Goal: Task Accomplishment & Management: Manage account settings

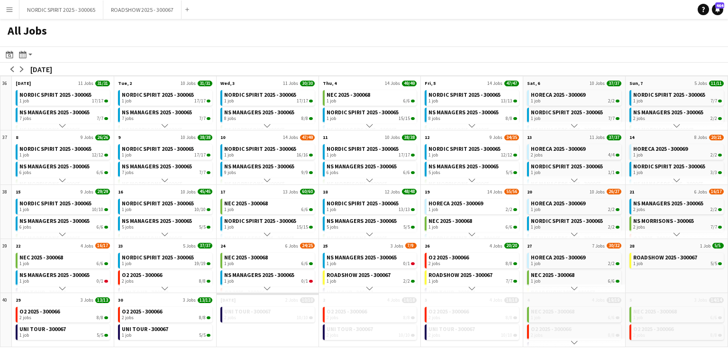
scroll to position [21, 0]
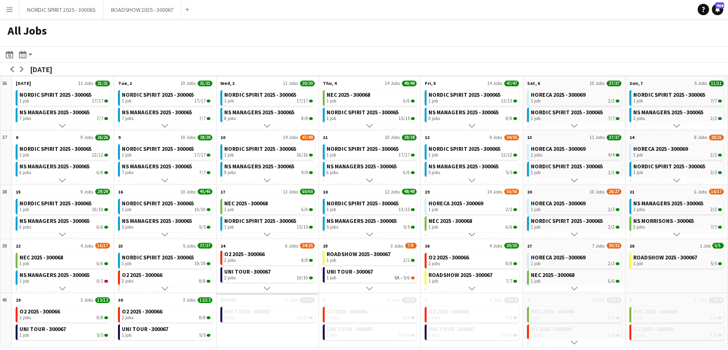
click at [10, 9] on app-icon "Menu" at bounding box center [10, 10] width 8 height 8
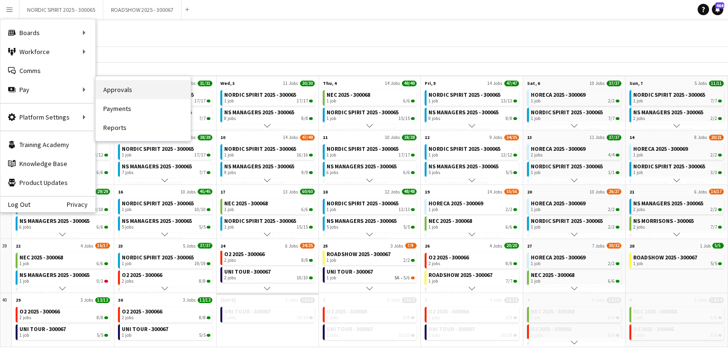
click at [125, 90] on link "Approvals" at bounding box center [143, 89] width 95 height 19
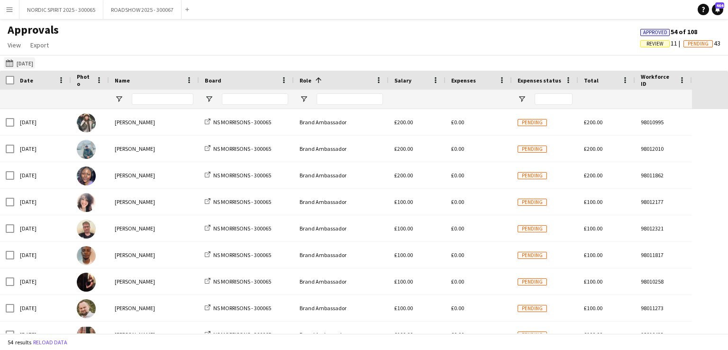
click at [35, 63] on button "[DATE] [DATE]" at bounding box center [19, 62] width 31 height 11
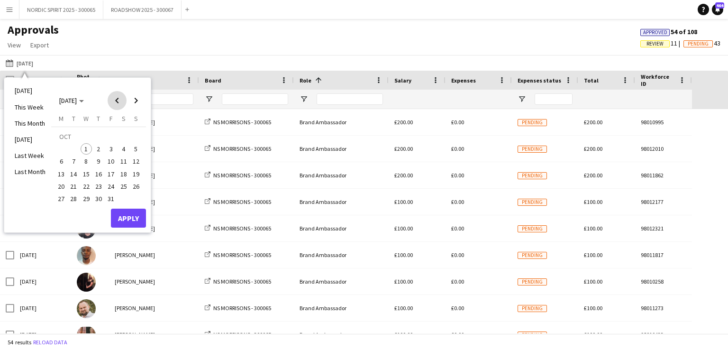
click at [118, 100] on span "Previous month" at bounding box center [117, 100] width 19 height 19
click at [100, 184] on span "25" at bounding box center [98, 186] width 11 height 11
click at [126, 216] on button "Apply" at bounding box center [128, 218] width 35 height 19
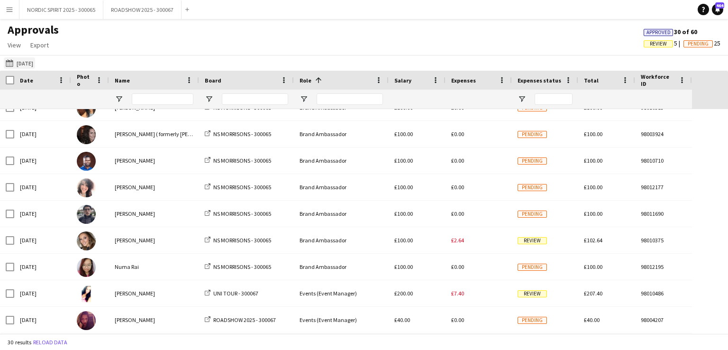
click at [23, 63] on button "[DATE] [DATE]" at bounding box center [19, 62] width 31 height 11
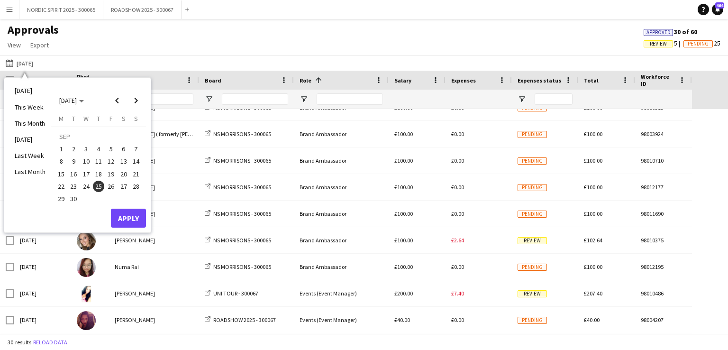
click at [112, 187] on span "26" at bounding box center [110, 186] width 11 height 11
click at [131, 218] on button "Apply" at bounding box center [128, 218] width 35 height 19
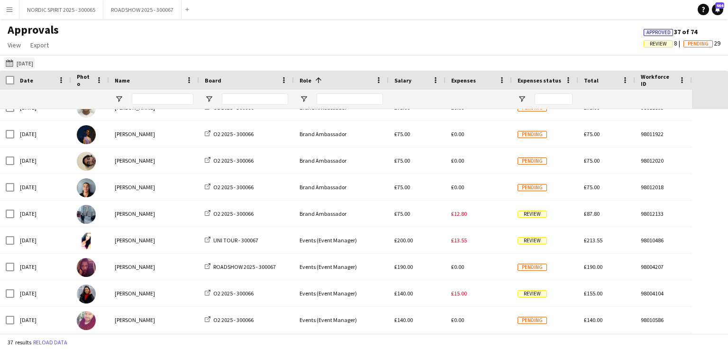
click at [27, 65] on button "[DATE] [DATE]" at bounding box center [19, 62] width 31 height 11
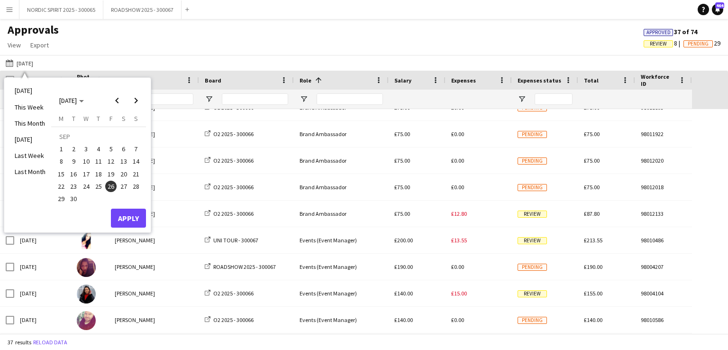
click at [123, 184] on span "27" at bounding box center [123, 186] width 11 height 11
click at [129, 212] on button "Apply" at bounding box center [128, 218] width 35 height 19
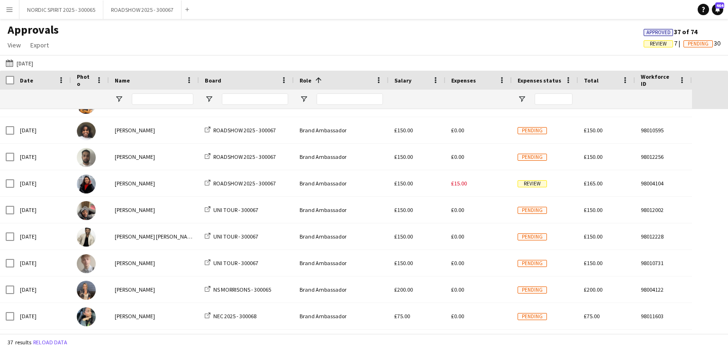
scroll to position [457, 0]
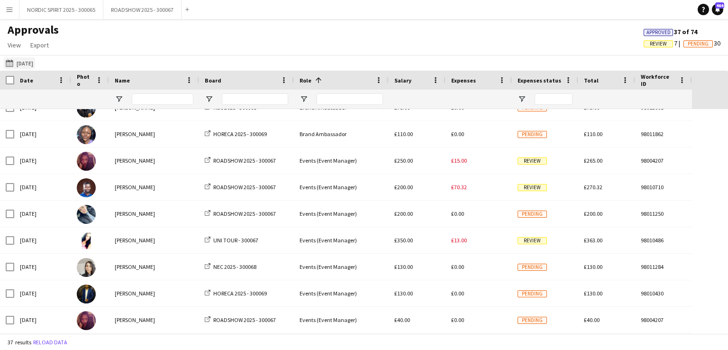
click at [23, 61] on button "[DATE] [DATE]" at bounding box center [19, 62] width 31 height 11
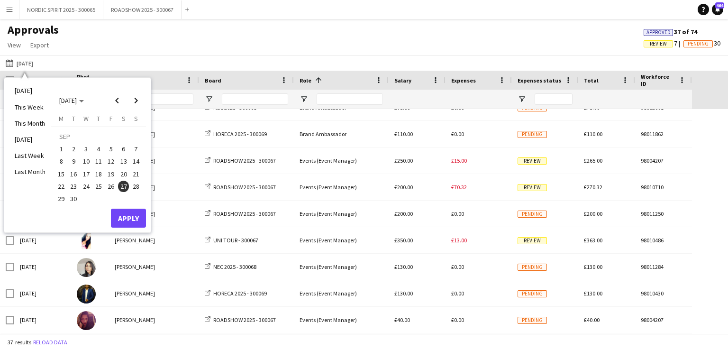
click at [138, 186] on span "28" at bounding box center [135, 186] width 11 height 11
click at [123, 216] on button "Apply" at bounding box center [128, 218] width 35 height 19
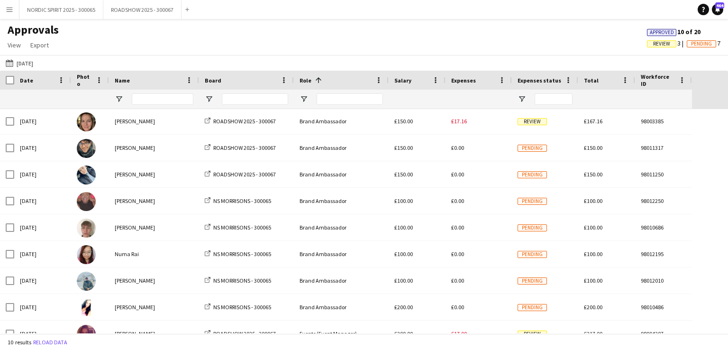
scroll to position [36, 0]
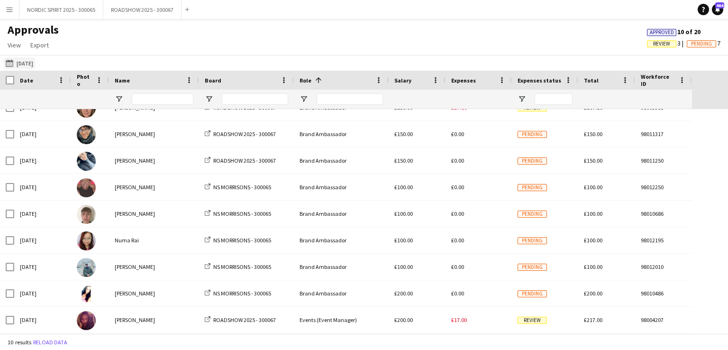
click at [28, 63] on button "[DATE] [DATE]" at bounding box center [19, 62] width 31 height 11
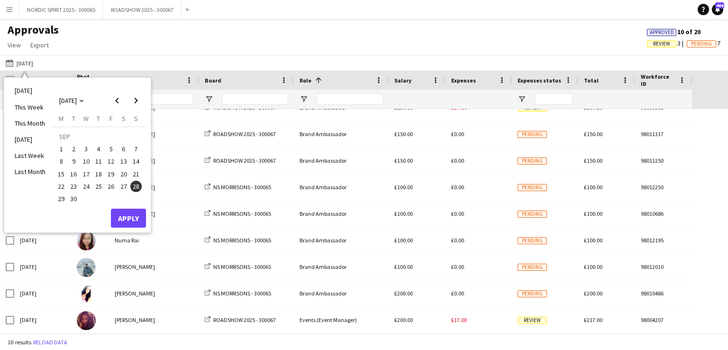
click at [59, 199] on span "29" at bounding box center [60, 198] width 11 height 11
click at [125, 217] on button "Apply" at bounding box center [128, 218] width 35 height 19
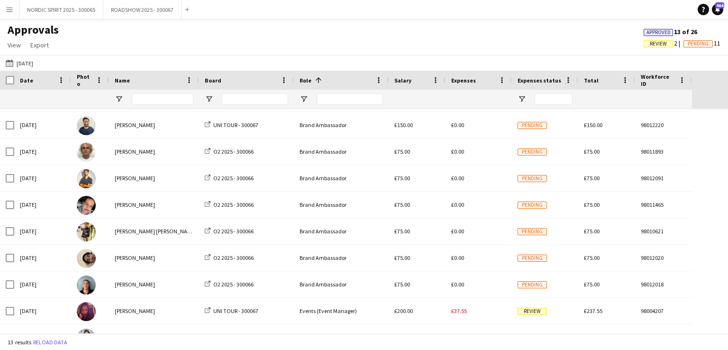
scroll to position [86, 0]
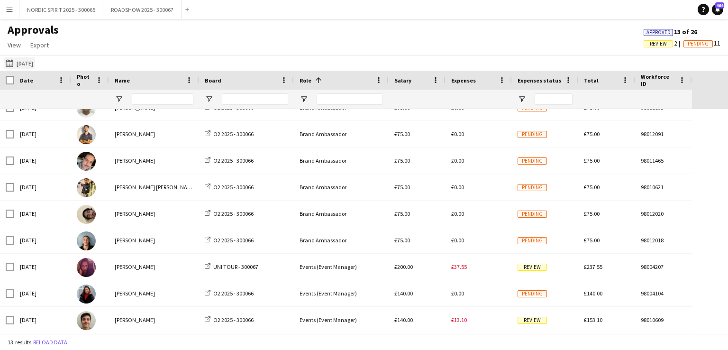
click at [30, 62] on button "[DATE] [DATE]" at bounding box center [19, 62] width 31 height 11
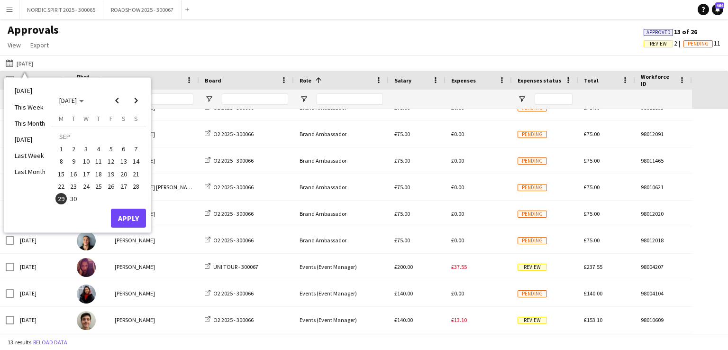
click at [74, 198] on span "30" at bounding box center [73, 198] width 11 height 11
click at [131, 214] on button "Apply" at bounding box center [128, 218] width 35 height 19
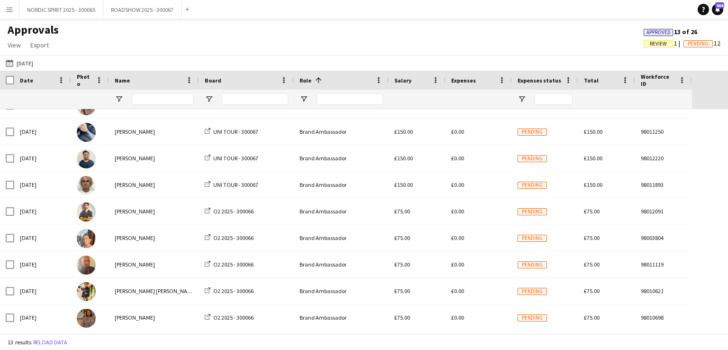
scroll to position [27, 0]
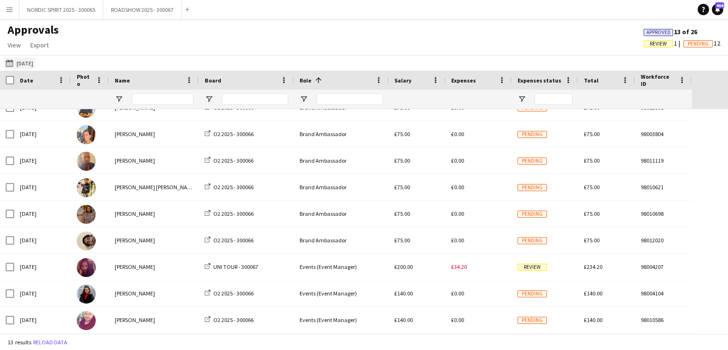
click at [26, 65] on button "[DATE] [DATE]" at bounding box center [19, 62] width 31 height 11
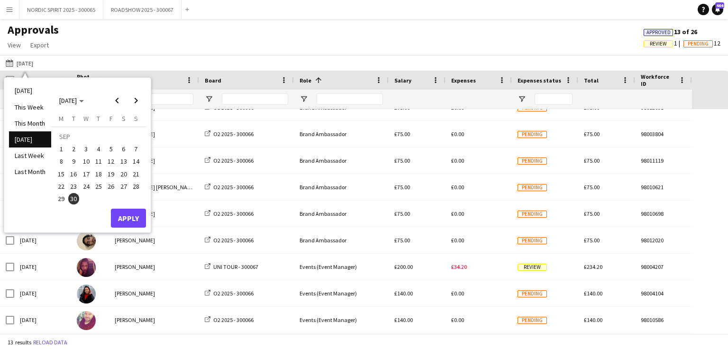
click at [87, 186] on span "24" at bounding box center [86, 186] width 11 height 11
click at [121, 213] on button "Apply" at bounding box center [128, 218] width 35 height 19
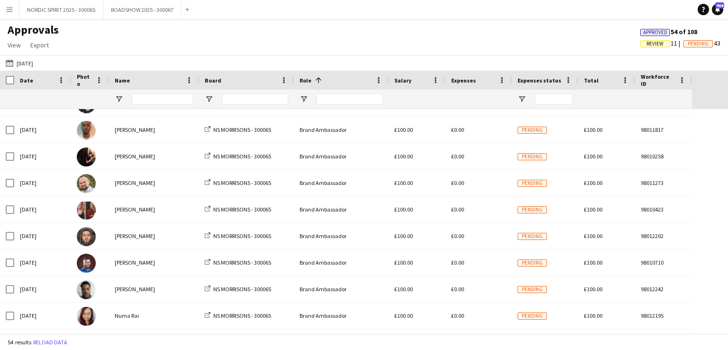
scroll to position [128, 0]
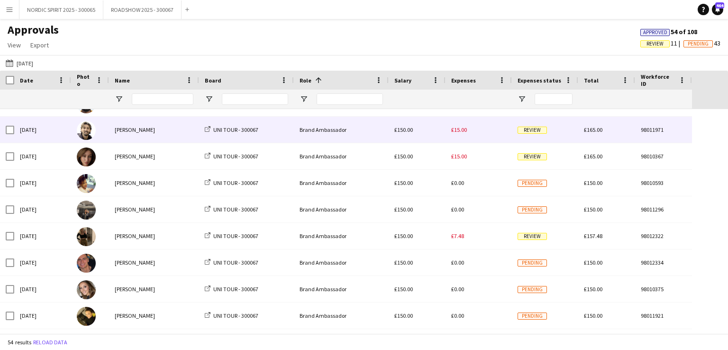
click at [468, 130] on div "£15.00" at bounding box center [478, 130] width 66 height 26
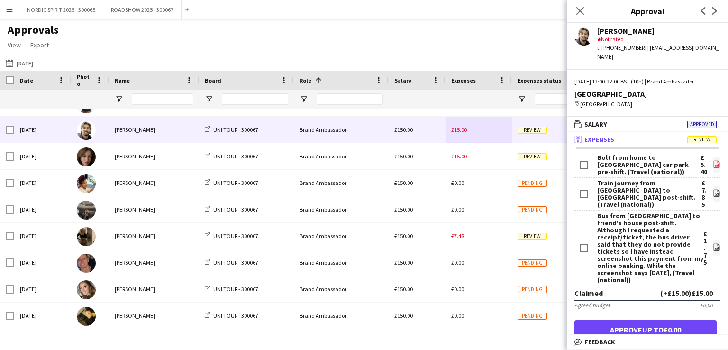
click at [713, 160] on icon "file-image" at bounding box center [717, 164] width 8 height 8
click at [715, 196] on icon at bounding box center [717, 194] width 4 height 3
click at [713, 248] on icon "file-image" at bounding box center [717, 247] width 8 height 8
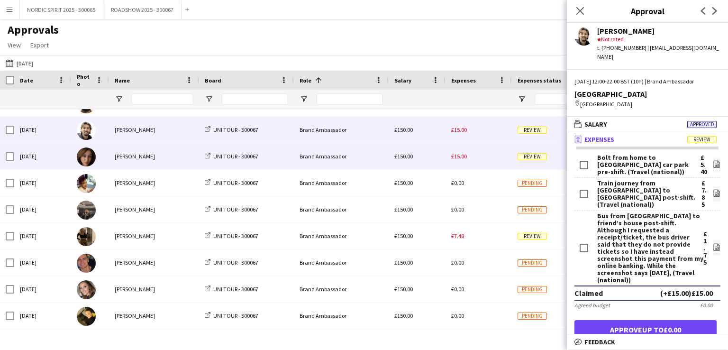
click at [464, 158] on span "£15.00" at bounding box center [459, 156] width 16 height 7
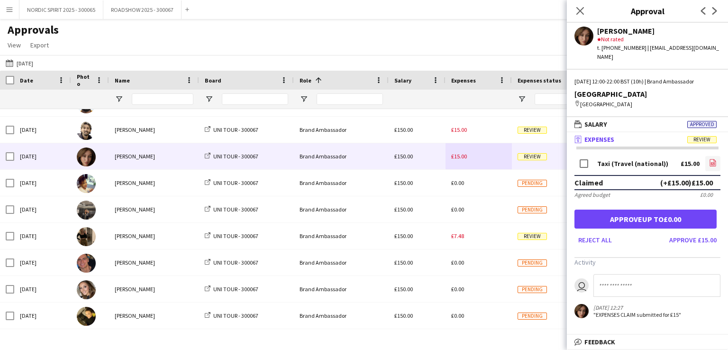
click at [715, 163] on icon "file-image" at bounding box center [713, 163] width 8 height 8
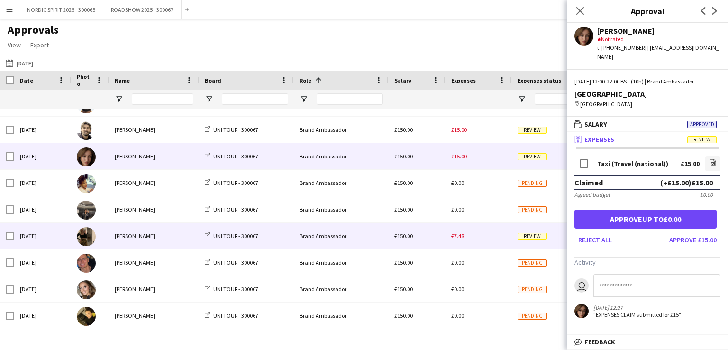
click at [460, 236] on span "£7.48" at bounding box center [457, 235] width 13 height 7
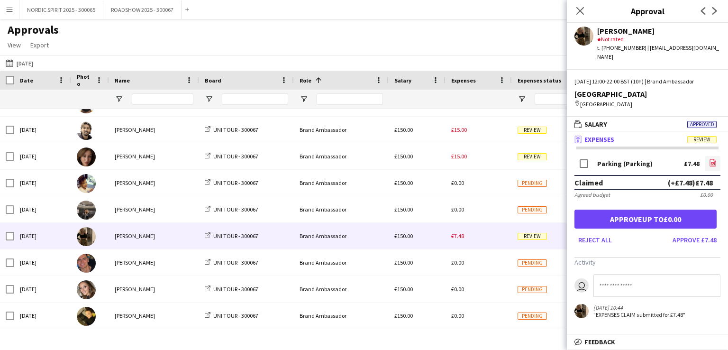
click at [713, 163] on icon at bounding box center [713, 164] width 4 height 3
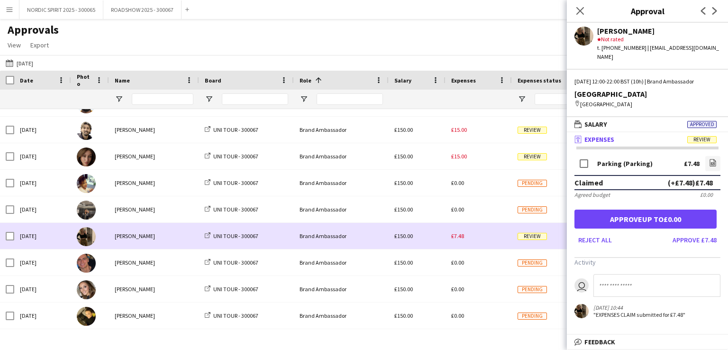
click at [479, 240] on div "£7.48" at bounding box center [478, 236] width 66 height 26
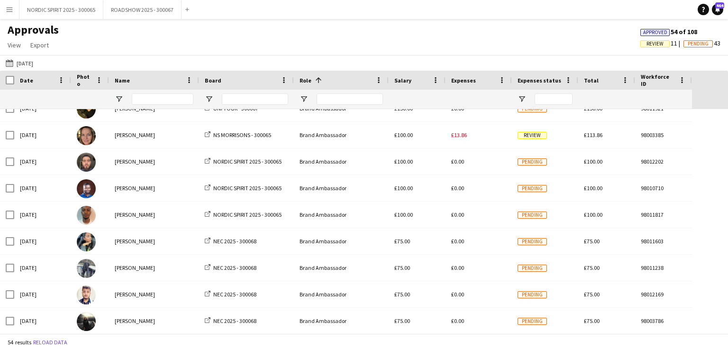
scroll to position [910, 0]
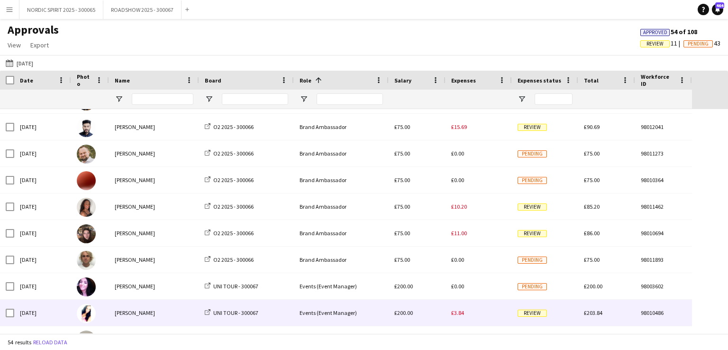
click at [456, 313] on span "£3.84" at bounding box center [457, 312] width 13 height 7
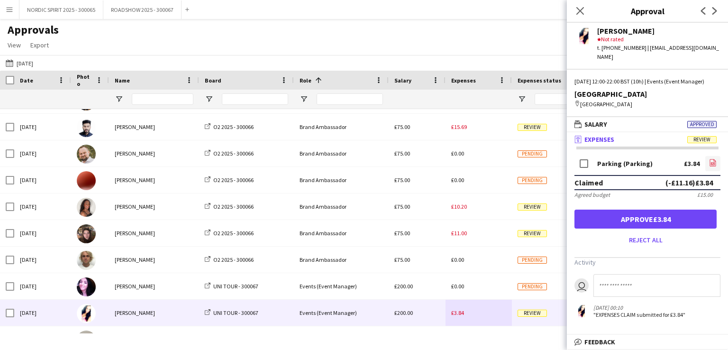
click at [712, 166] on app-icon "file-image" at bounding box center [713, 163] width 8 height 9
click at [32, 60] on button "[DATE] [DATE]" at bounding box center [19, 62] width 31 height 11
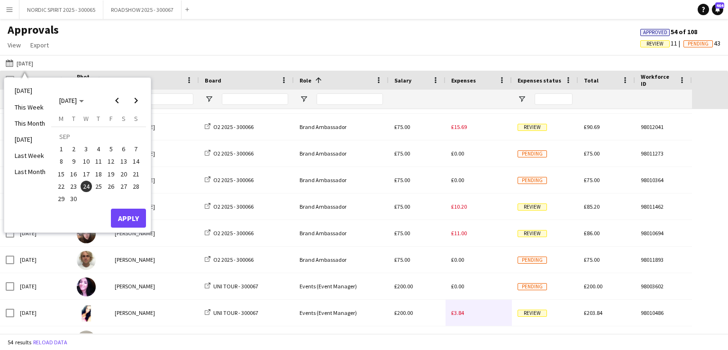
drag, startPoint x: 100, startPoint y: 183, endPoint x: 118, endPoint y: 202, distance: 25.2
click at [100, 185] on span "25" at bounding box center [98, 186] width 11 height 11
click at [132, 217] on button "Apply" at bounding box center [128, 218] width 35 height 19
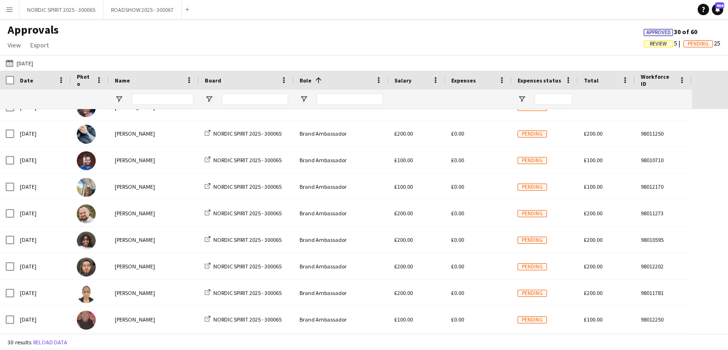
scroll to position [85, 0]
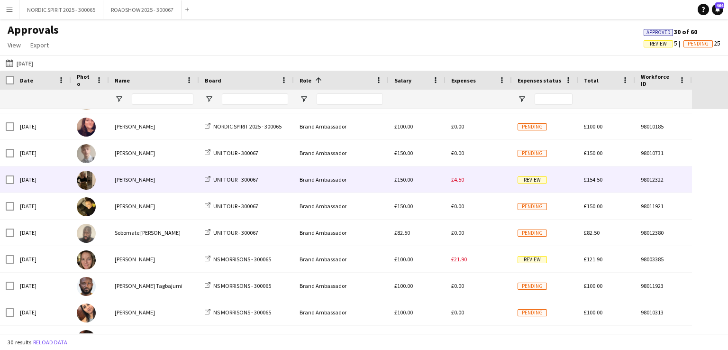
click at [457, 179] on span "£4.50" at bounding box center [457, 179] width 13 height 7
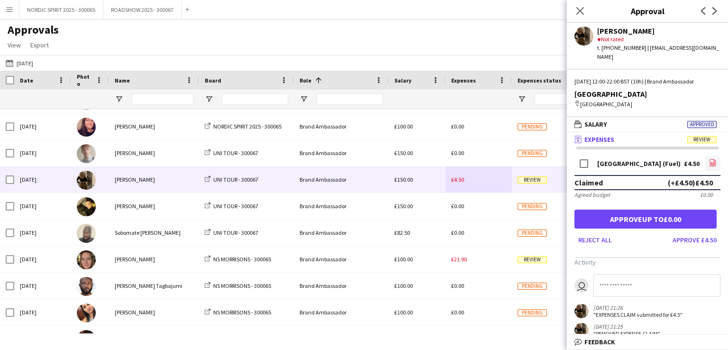
click at [709, 159] on icon "file-image" at bounding box center [713, 163] width 8 height 8
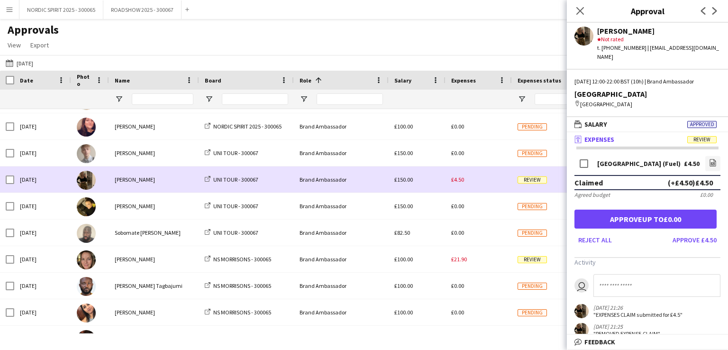
click at [470, 186] on div "£4.50" at bounding box center [478, 179] width 66 height 26
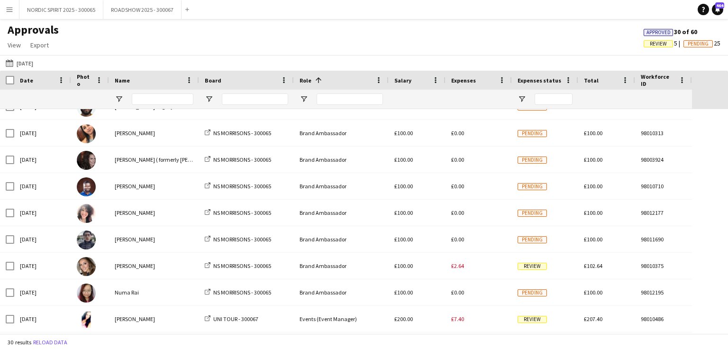
scroll to position [572, 0]
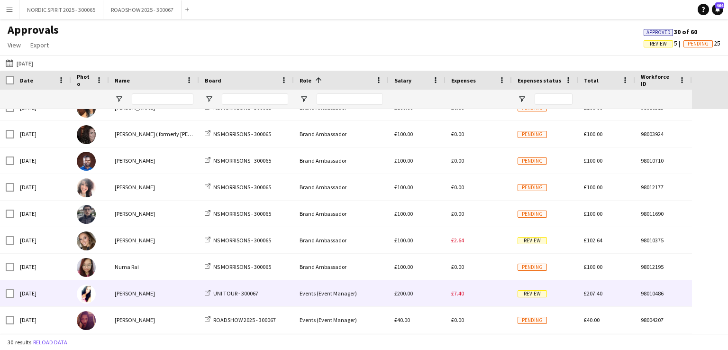
click at [458, 295] on span "£7.40" at bounding box center [457, 293] width 13 height 7
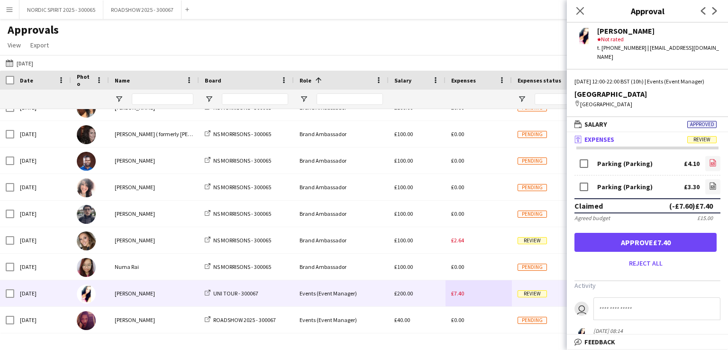
click at [709, 162] on icon "file-image" at bounding box center [713, 163] width 8 height 8
click at [709, 185] on icon "file-image" at bounding box center [713, 186] width 8 height 8
click at [34, 61] on button "[DATE] [DATE]" at bounding box center [19, 62] width 31 height 11
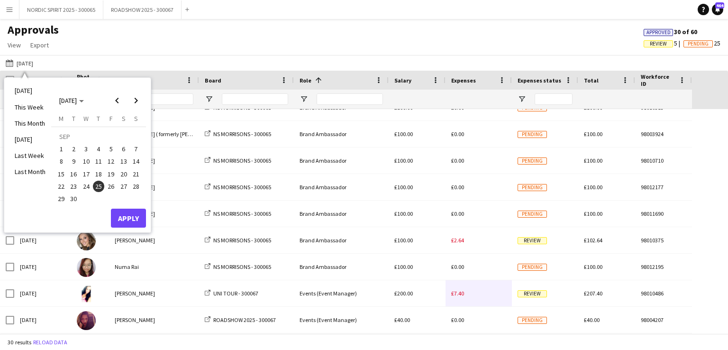
click at [112, 185] on span "26" at bounding box center [110, 186] width 11 height 11
click at [130, 214] on button "Apply" at bounding box center [128, 218] width 35 height 19
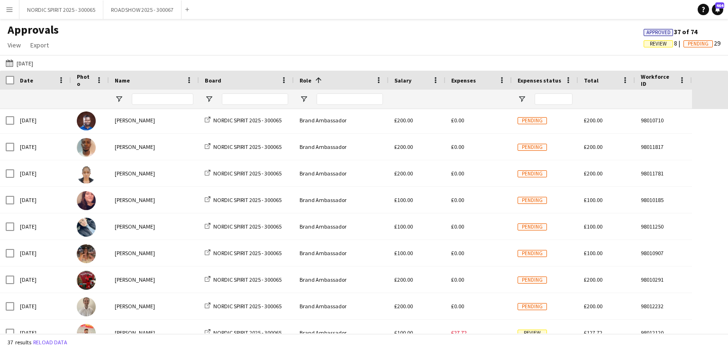
scroll to position [96, 0]
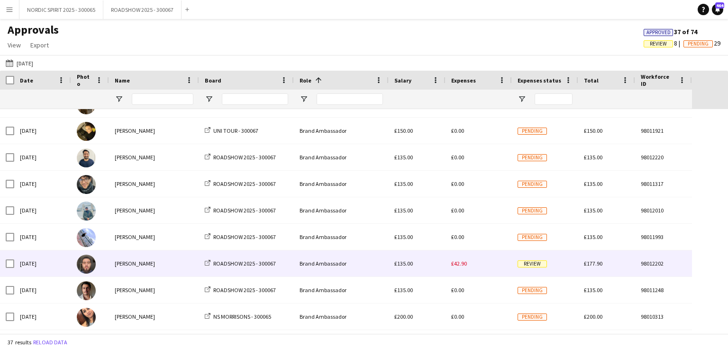
click at [460, 266] on span "£42.90" at bounding box center [459, 263] width 16 height 7
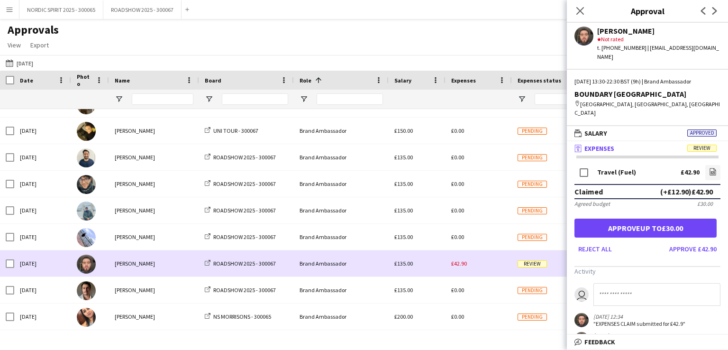
click at [479, 263] on div "£42.90" at bounding box center [478, 263] width 66 height 26
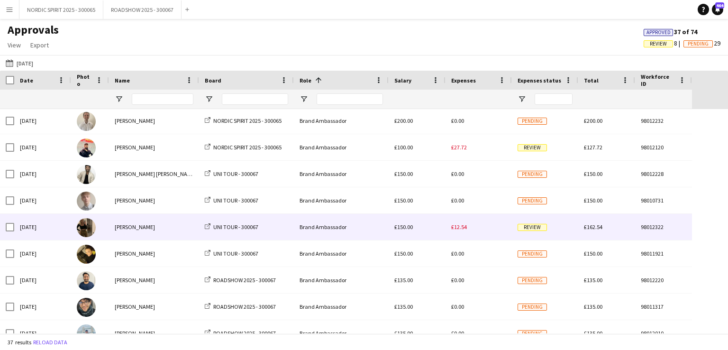
click at [462, 227] on span "£12.54" at bounding box center [459, 226] width 16 height 7
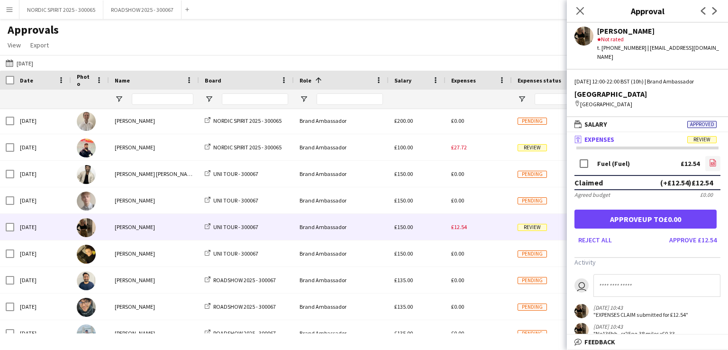
click at [709, 159] on icon "file-image" at bounding box center [713, 163] width 8 height 8
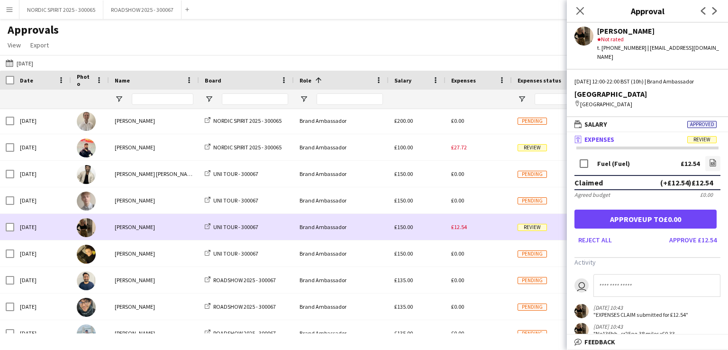
click at [474, 234] on div "£12.54" at bounding box center [478, 227] width 66 height 26
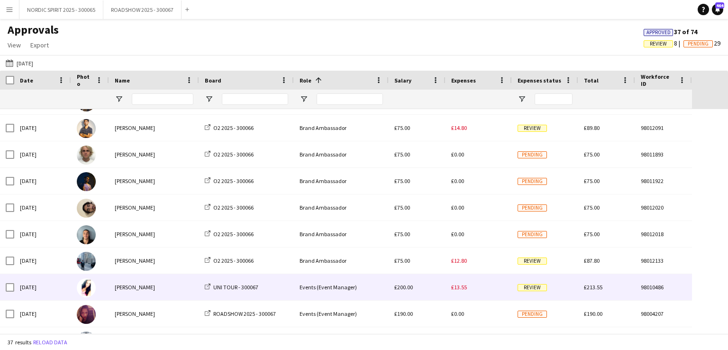
click at [462, 289] on span "£13.55" at bounding box center [459, 286] width 16 height 7
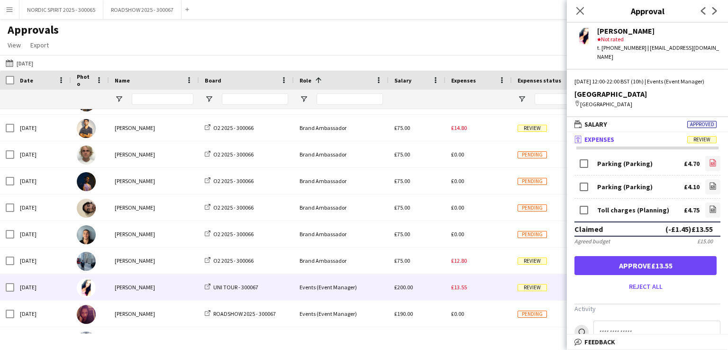
click at [713, 163] on icon at bounding box center [713, 163] width 1 height 1
click at [711, 187] on icon at bounding box center [713, 187] width 4 height 3
click at [709, 209] on icon "file-image" at bounding box center [713, 209] width 8 height 8
click at [26, 63] on button "[DATE] [DATE]" at bounding box center [19, 62] width 31 height 11
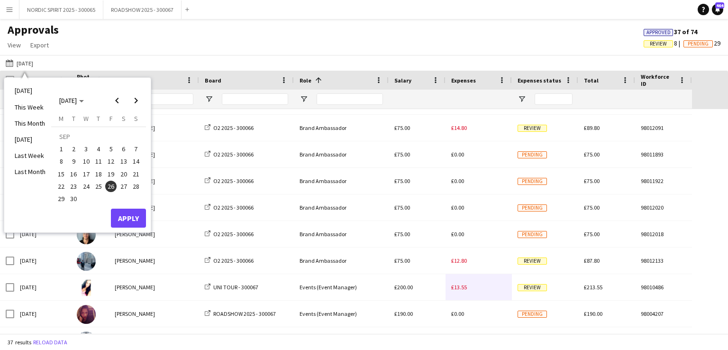
click at [124, 186] on span "27" at bounding box center [123, 186] width 11 height 11
click at [127, 217] on button "Apply" at bounding box center [128, 218] width 35 height 19
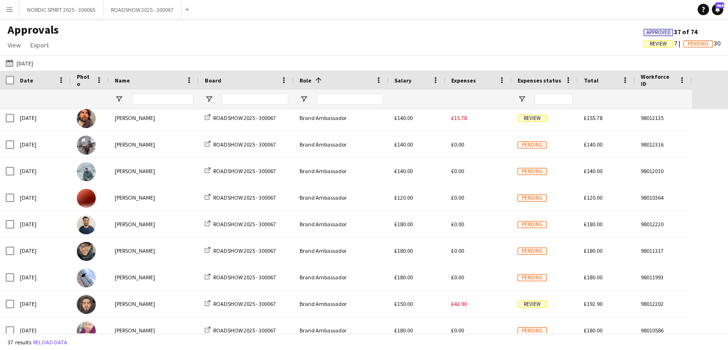
scroll to position [205, 0]
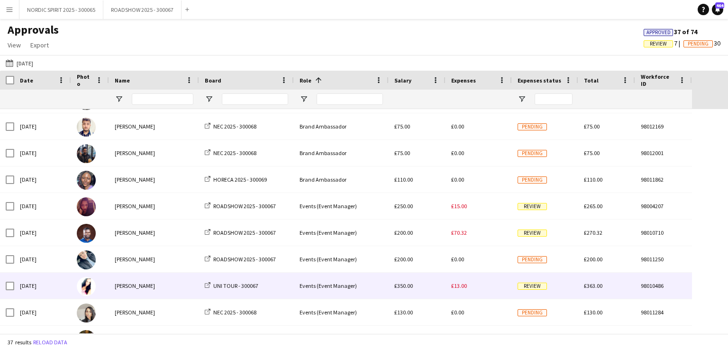
click at [466, 287] on span "£13.00" at bounding box center [459, 285] width 16 height 7
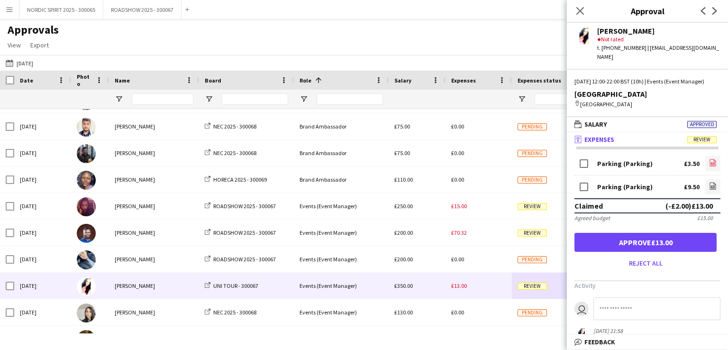
click at [709, 163] on icon "file-image" at bounding box center [713, 163] width 8 height 8
click at [711, 186] on icon at bounding box center [713, 187] width 4 height 3
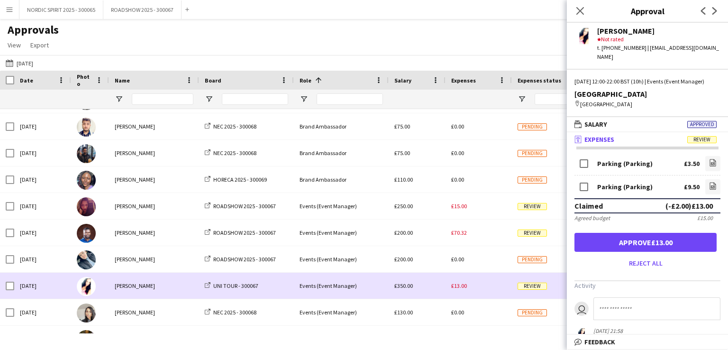
drag, startPoint x: 481, startPoint y: 288, endPoint x: 530, endPoint y: 276, distance: 50.7
click at [481, 287] on div "£13.00" at bounding box center [478, 285] width 66 height 26
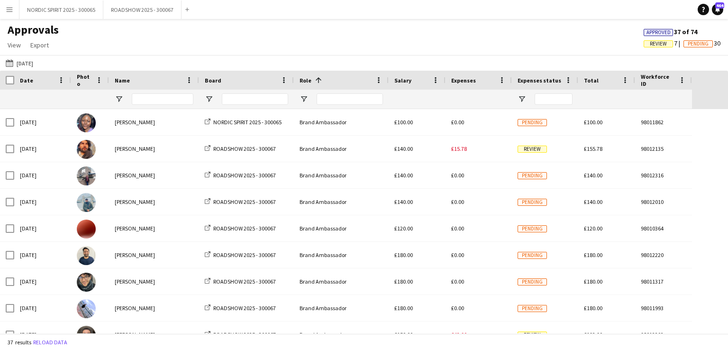
scroll to position [169, 0]
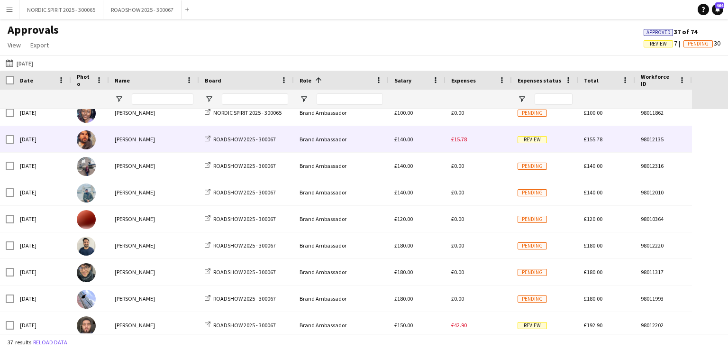
click at [466, 141] on span "£15.78" at bounding box center [459, 139] width 16 height 7
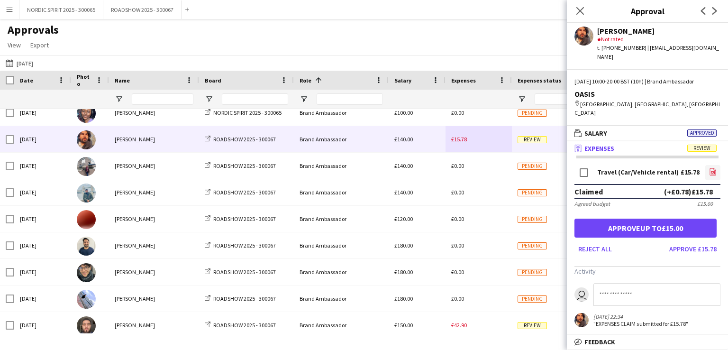
click at [713, 171] on icon at bounding box center [713, 172] width 4 height 3
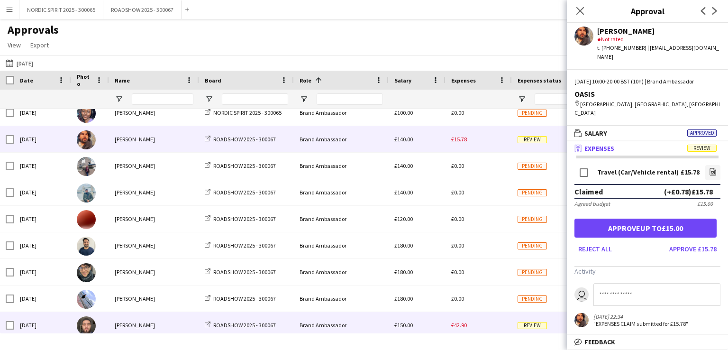
click at [455, 326] on span "£42.90" at bounding box center [459, 324] width 16 height 7
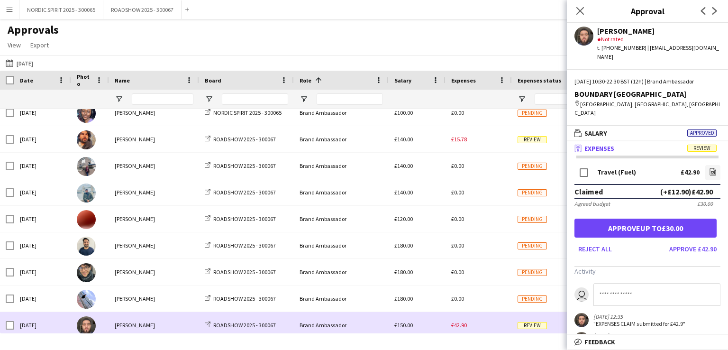
click at [486, 318] on div "£42.90" at bounding box center [478, 325] width 66 height 26
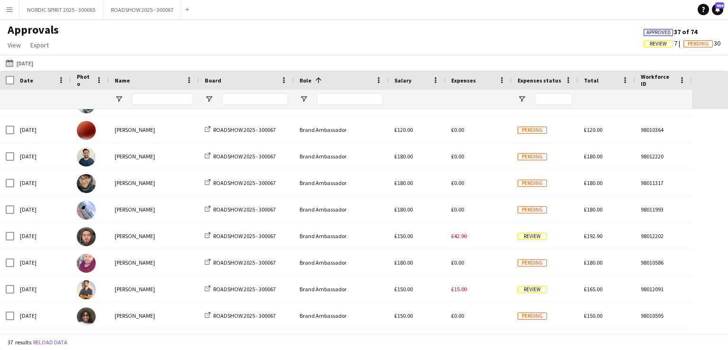
scroll to position [281, 0]
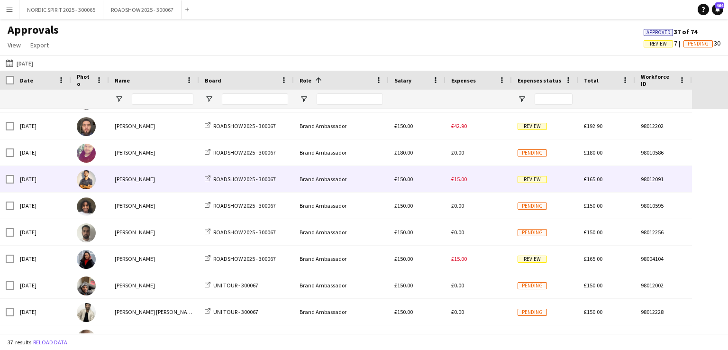
click at [458, 180] on span "£15.00" at bounding box center [459, 178] width 16 height 7
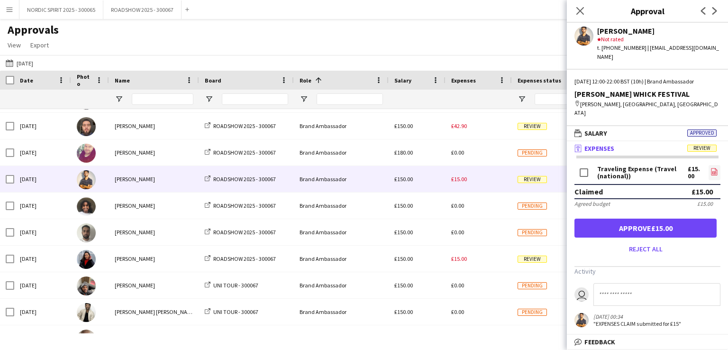
click at [714, 168] on icon "file-image" at bounding box center [714, 172] width 8 height 8
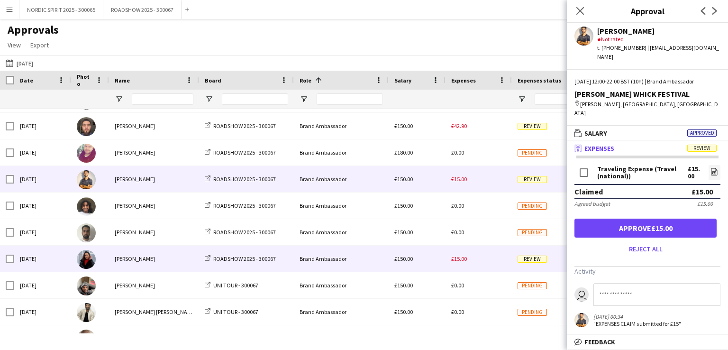
click at [458, 259] on span "£15.00" at bounding box center [459, 258] width 16 height 7
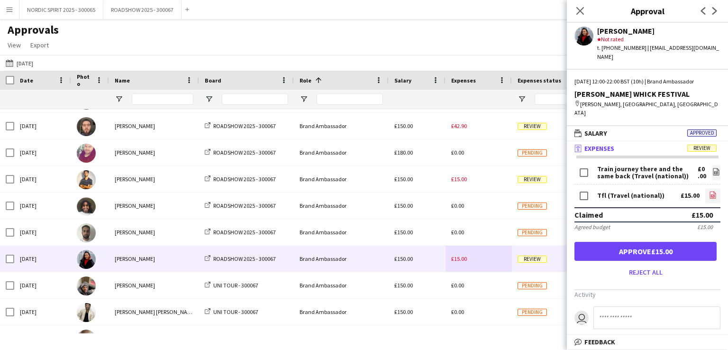
click at [711, 194] on icon at bounding box center [713, 195] width 4 height 3
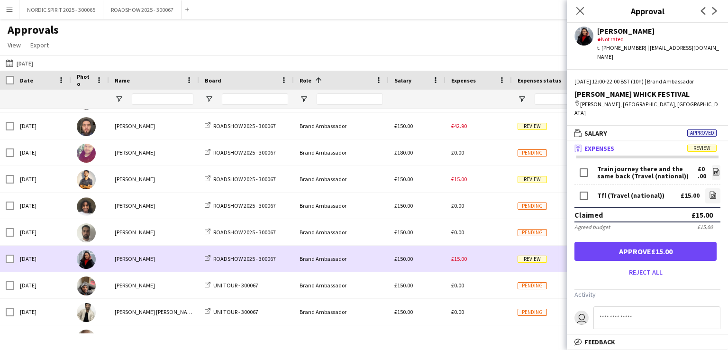
click at [489, 261] on div "£15.00" at bounding box center [478, 258] width 66 height 26
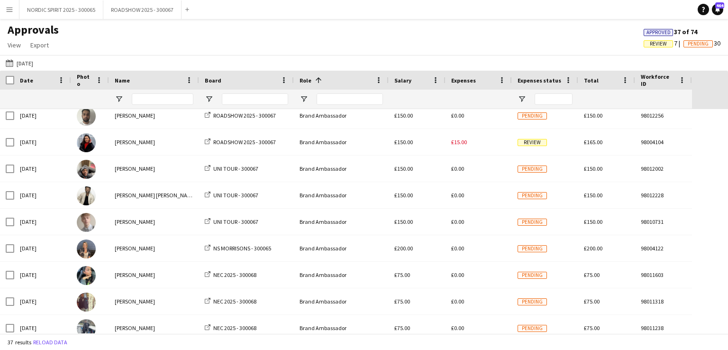
scroll to position [504, 0]
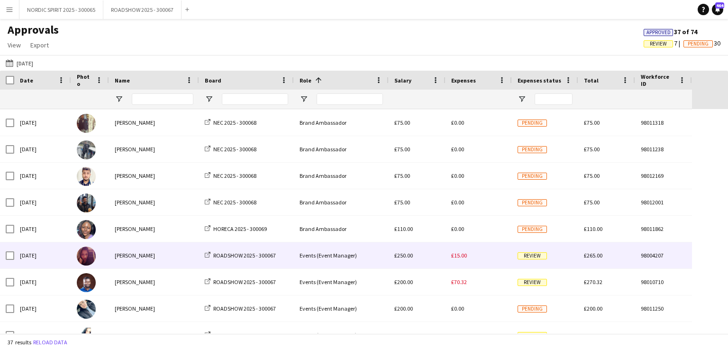
click at [459, 254] on span "£15.00" at bounding box center [459, 255] width 16 height 7
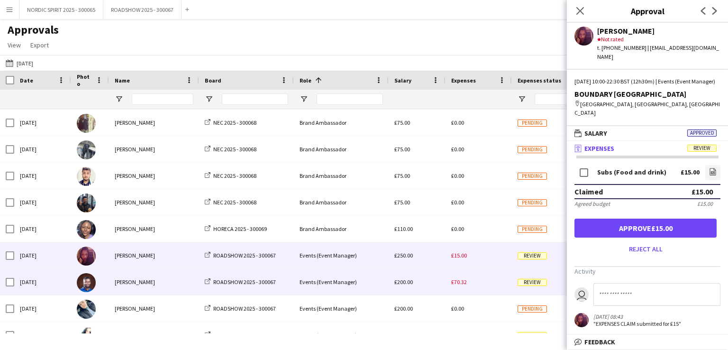
click at [460, 283] on span "£70.32" at bounding box center [459, 281] width 16 height 7
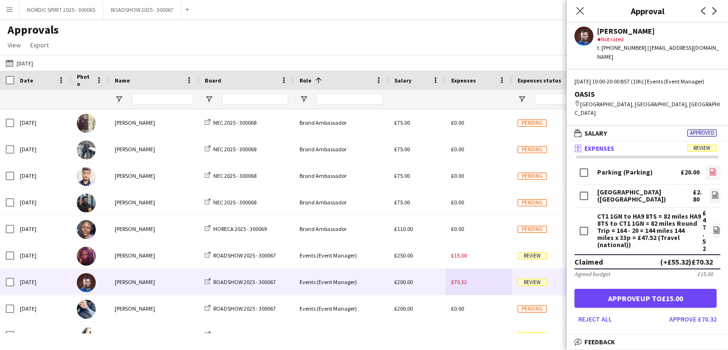
click at [711, 171] on icon at bounding box center [713, 172] width 4 height 3
click at [711, 191] on icon "file-image" at bounding box center [715, 195] width 8 height 8
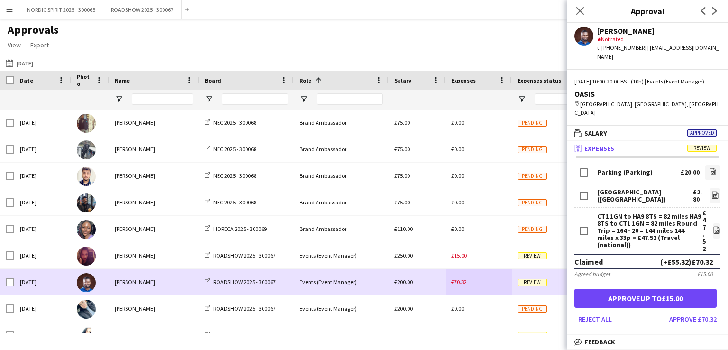
click at [473, 289] on div "£70.32" at bounding box center [478, 282] width 66 height 26
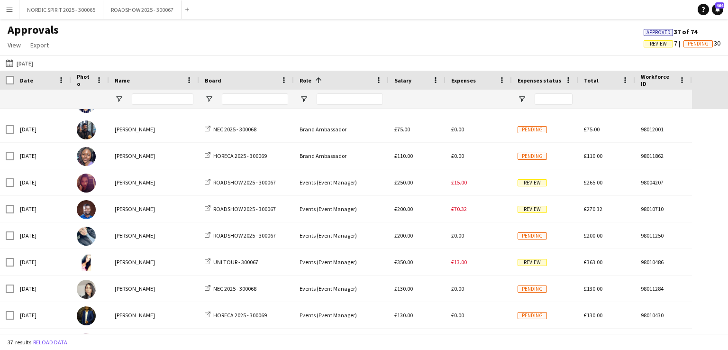
scroll to position [758, 0]
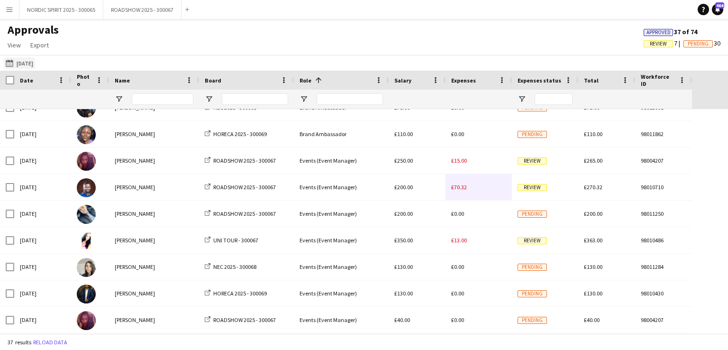
click at [32, 63] on button "[DATE] [DATE]" at bounding box center [19, 62] width 31 height 11
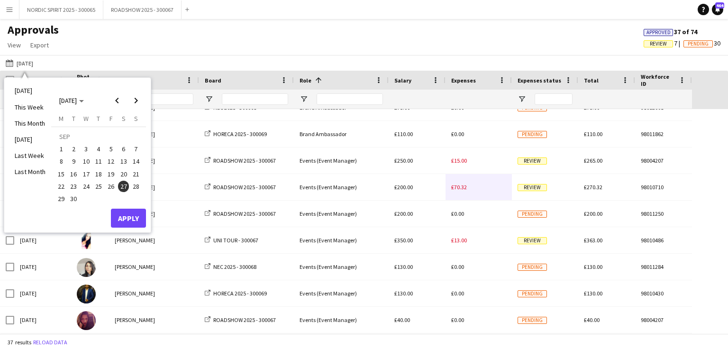
drag, startPoint x: 136, startPoint y: 184, endPoint x: 127, endPoint y: 202, distance: 20.4
click at [135, 184] on span "28" at bounding box center [135, 186] width 11 height 11
click at [124, 214] on button "Apply" at bounding box center [128, 218] width 35 height 19
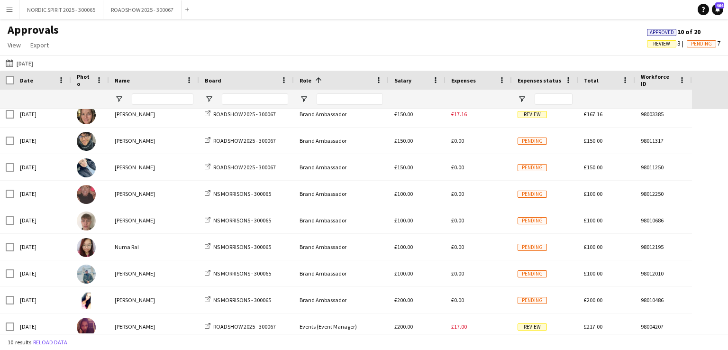
scroll to position [0, 0]
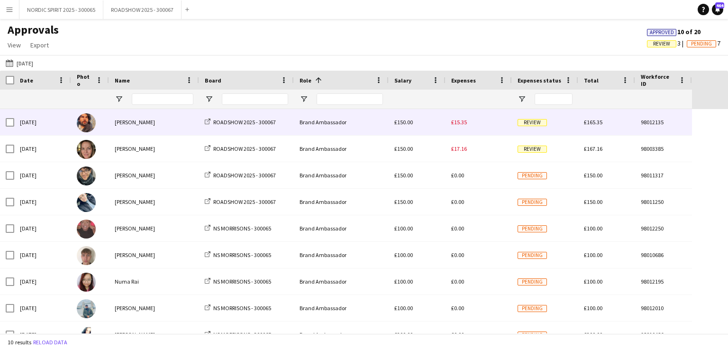
click at [461, 122] on span "£15.35" at bounding box center [459, 121] width 16 height 7
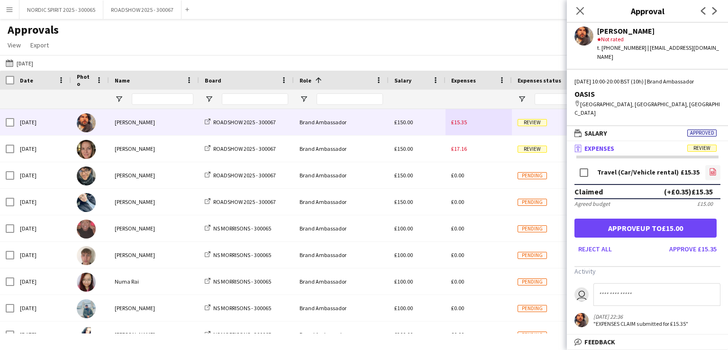
click at [713, 168] on icon "file-image" at bounding box center [713, 172] width 8 height 8
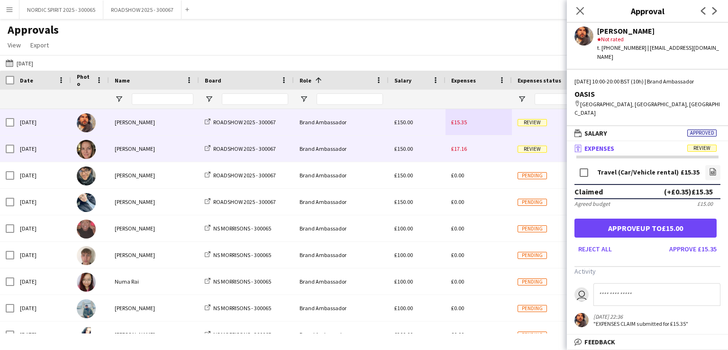
click at [461, 150] on span "£17.16" at bounding box center [459, 148] width 16 height 7
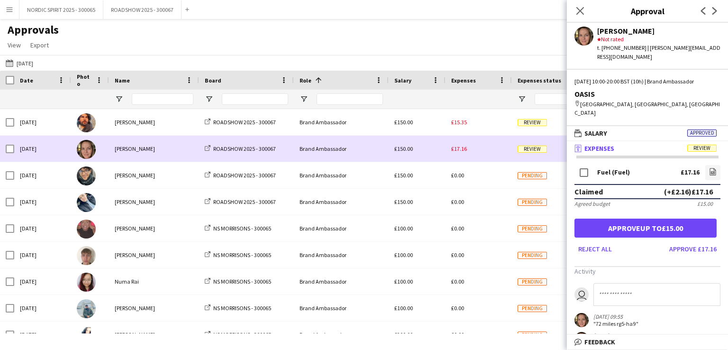
click at [481, 151] on div "£17.16" at bounding box center [478, 149] width 66 height 26
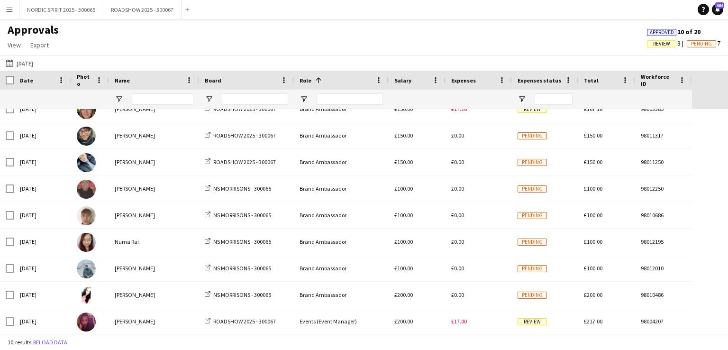
scroll to position [41, 0]
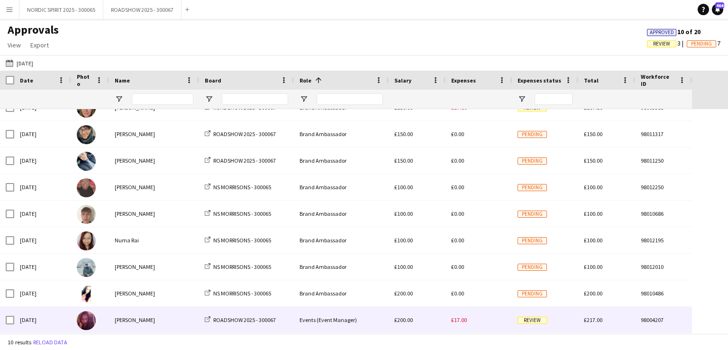
click at [464, 320] on span "£17.00" at bounding box center [459, 319] width 16 height 7
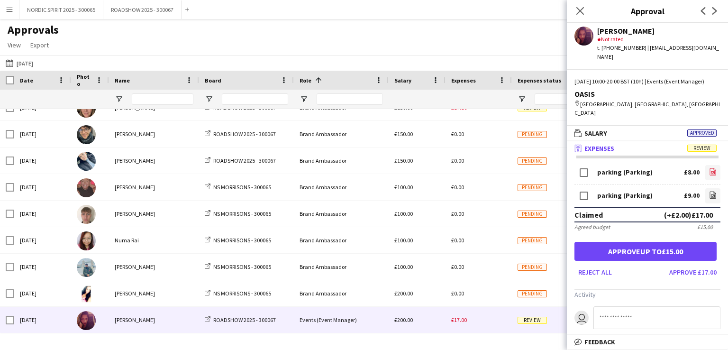
click at [709, 168] on icon "file-image" at bounding box center [713, 172] width 8 height 8
click at [709, 191] on icon "file-image" at bounding box center [713, 195] width 8 height 8
click at [28, 62] on button "[DATE] [DATE]" at bounding box center [19, 62] width 31 height 11
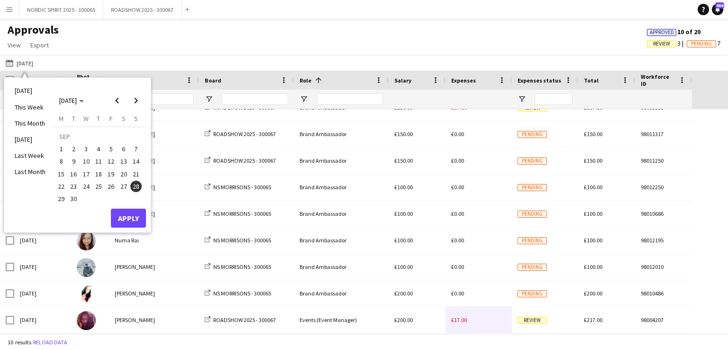
click at [59, 199] on span "29" at bounding box center [60, 198] width 11 height 11
click at [128, 214] on button "Apply" at bounding box center [128, 218] width 35 height 19
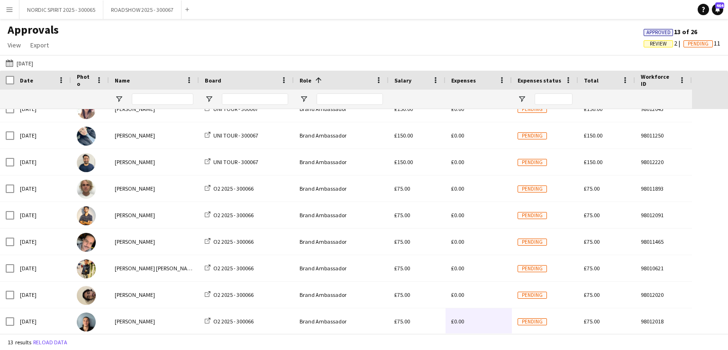
scroll to position [50, 0]
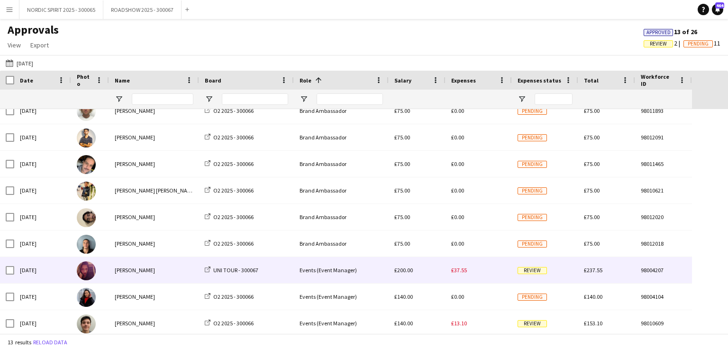
click at [462, 269] on span "£37.55" at bounding box center [459, 269] width 16 height 7
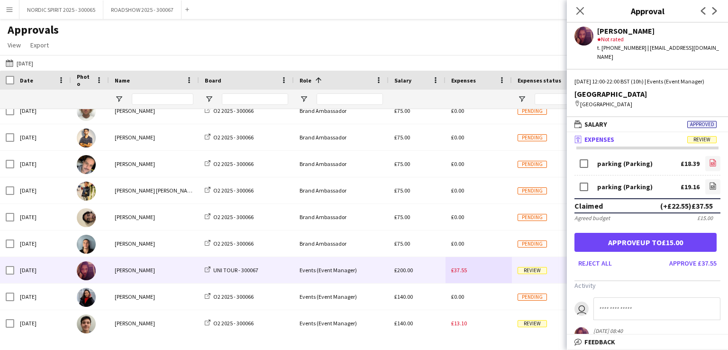
click at [711, 163] on icon at bounding box center [713, 164] width 4 height 3
click at [709, 183] on icon "file-image" at bounding box center [713, 186] width 8 height 8
click at [30, 61] on button "[DATE] [DATE]" at bounding box center [19, 62] width 31 height 11
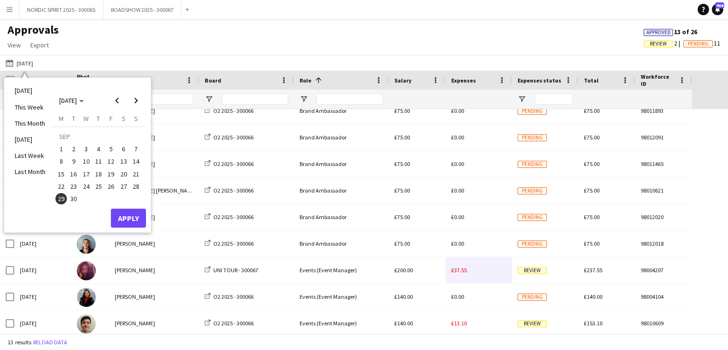
click at [73, 197] on span "30" at bounding box center [73, 198] width 11 height 11
click at [122, 215] on button "Apply" at bounding box center [128, 218] width 35 height 19
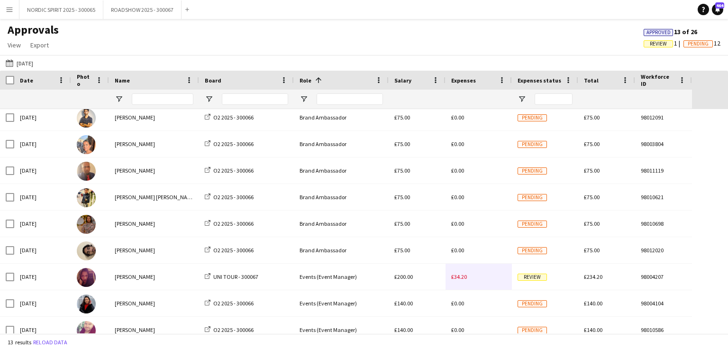
scroll to position [112, 0]
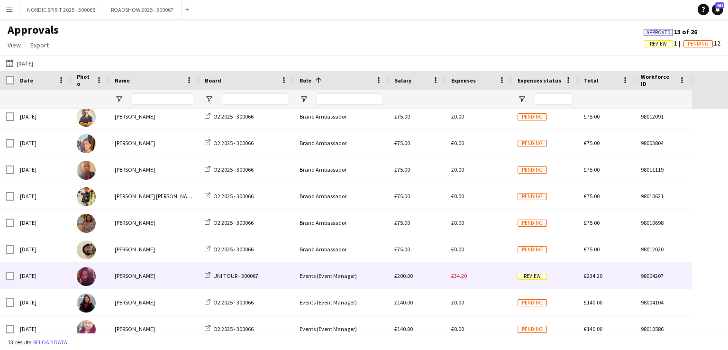
click at [462, 276] on span "£34.20" at bounding box center [459, 275] width 16 height 7
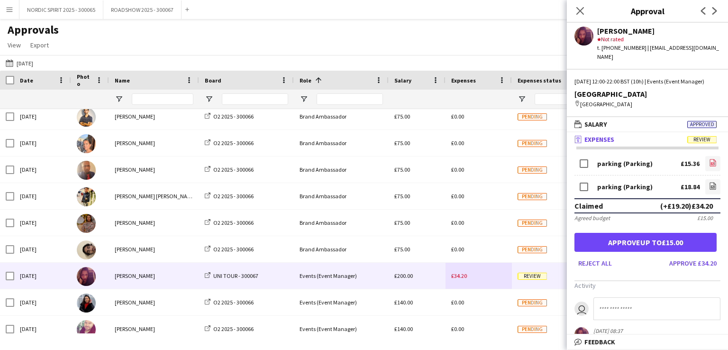
click at [709, 162] on icon "file-image" at bounding box center [713, 163] width 8 height 8
click at [709, 188] on icon "file-image" at bounding box center [713, 186] width 8 height 8
click at [30, 61] on button "[DATE] [DATE]" at bounding box center [19, 62] width 31 height 11
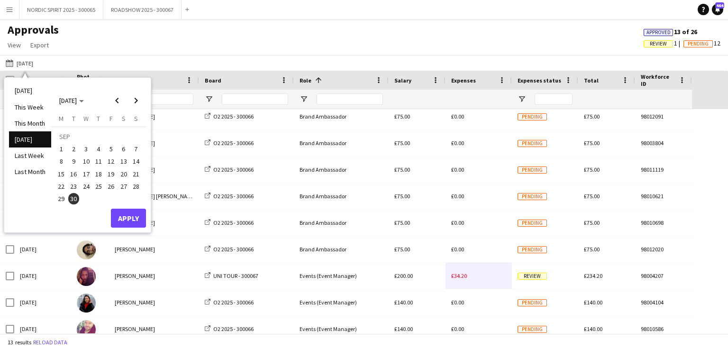
click at [124, 186] on span "27" at bounding box center [123, 186] width 11 height 11
click at [130, 218] on button "Apply" at bounding box center [128, 218] width 35 height 19
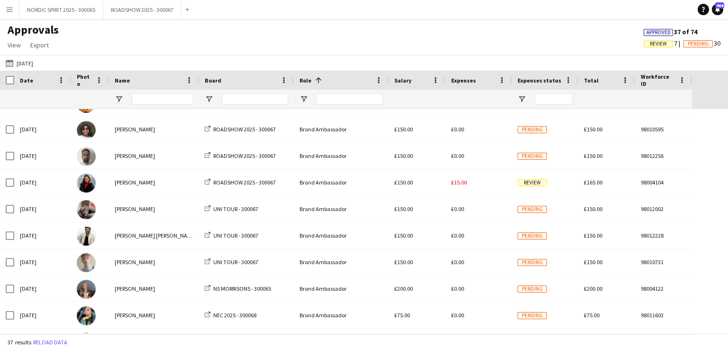
scroll to position [489, 0]
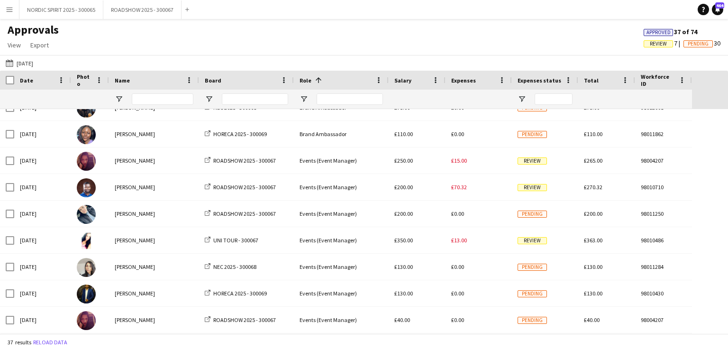
click at [11, 10] on app-icon "Menu" at bounding box center [10, 10] width 8 height 8
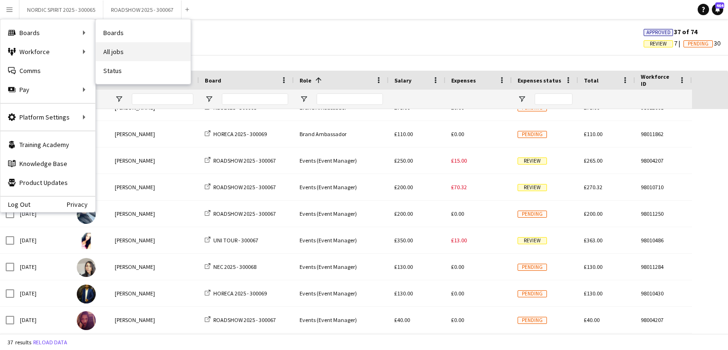
click at [131, 51] on link "All jobs" at bounding box center [143, 51] width 95 height 19
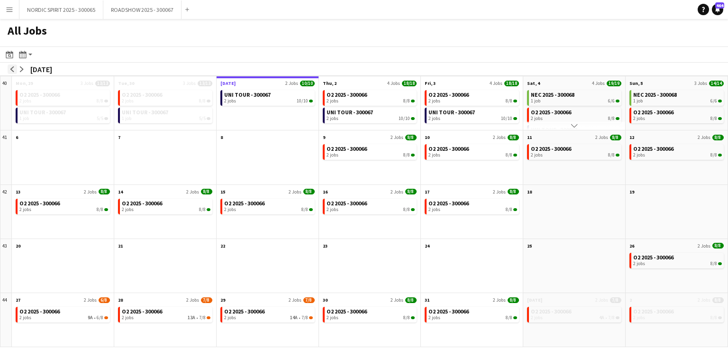
click at [13, 71] on app-icon "arrow-left" at bounding box center [12, 69] width 6 height 6
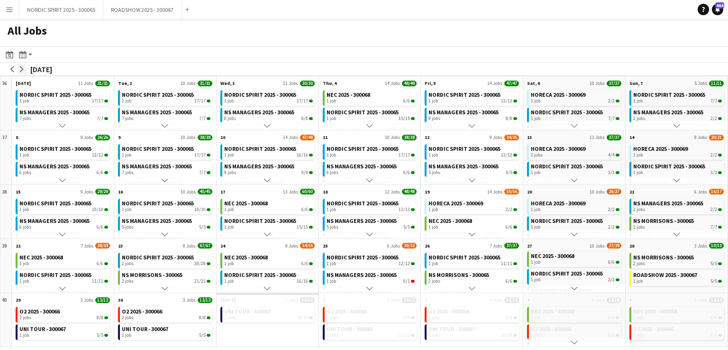
click at [23, 70] on app-icon "arrow-right" at bounding box center [22, 69] width 6 height 6
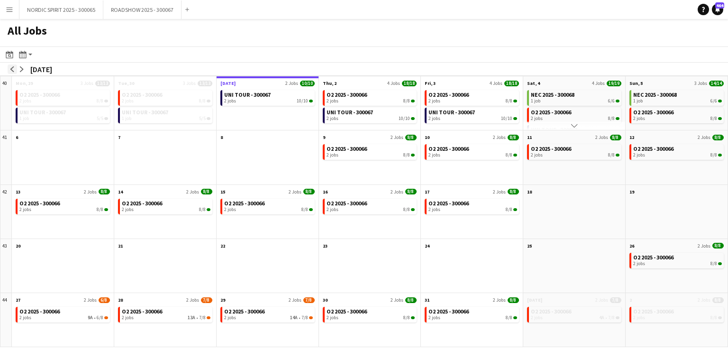
click at [13, 70] on app-icon "arrow-left" at bounding box center [12, 69] width 6 height 6
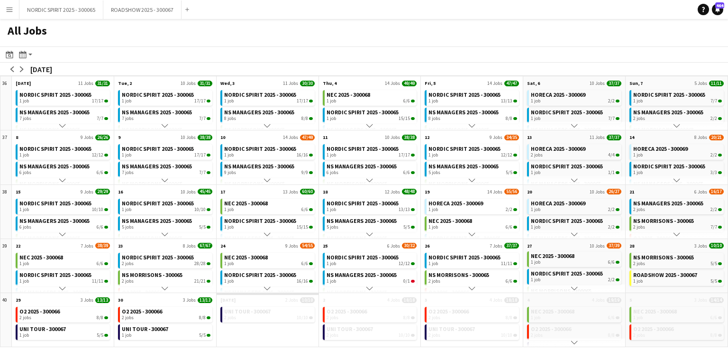
scroll to position [23, 0]
click at [13, 8] on app-icon "Menu" at bounding box center [10, 10] width 8 height 8
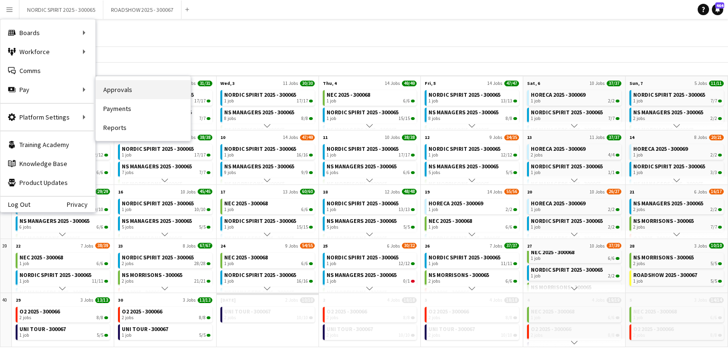
click at [114, 93] on link "Approvals" at bounding box center [143, 89] width 95 height 19
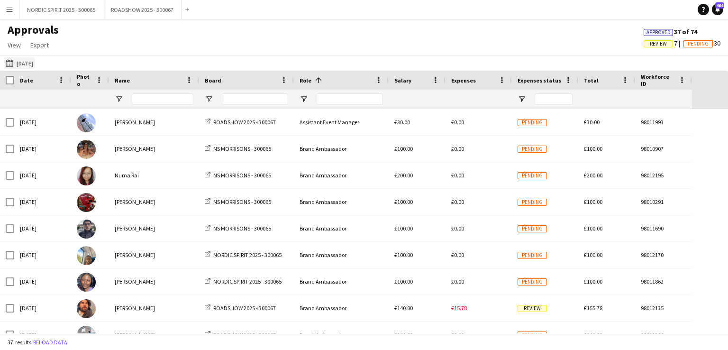
click at [27, 62] on button "[DATE] [DATE]" at bounding box center [19, 62] width 31 height 11
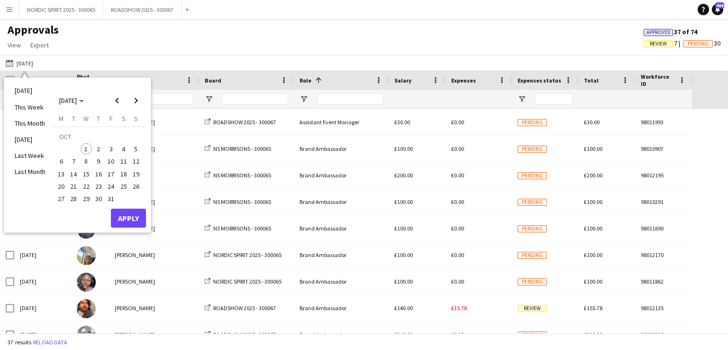
click at [86, 172] on span "15" at bounding box center [86, 173] width 11 height 11
click at [127, 215] on button "Apply" at bounding box center [128, 218] width 35 height 19
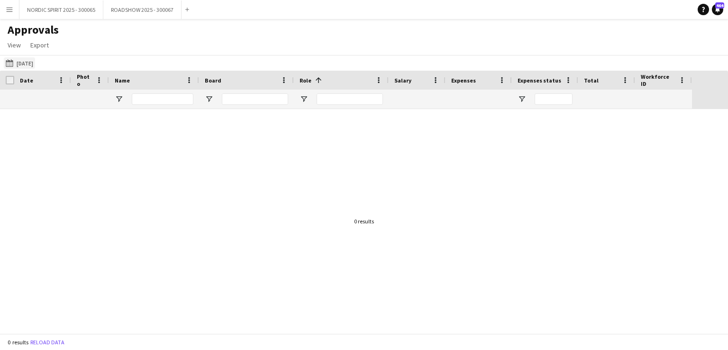
click at [31, 59] on button "[DATE] [DATE]" at bounding box center [19, 62] width 31 height 11
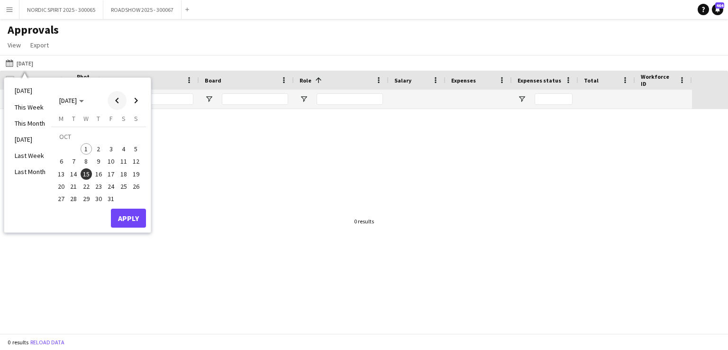
click at [117, 100] on span "Previous month" at bounding box center [117, 100] width 19 height 19
click at [64, 171] on span "15" at bounding box center [60, 173] width 11 height 11
click at [120, 213] on button "Apply" at bounding box center [128, 218] width 35 height 19
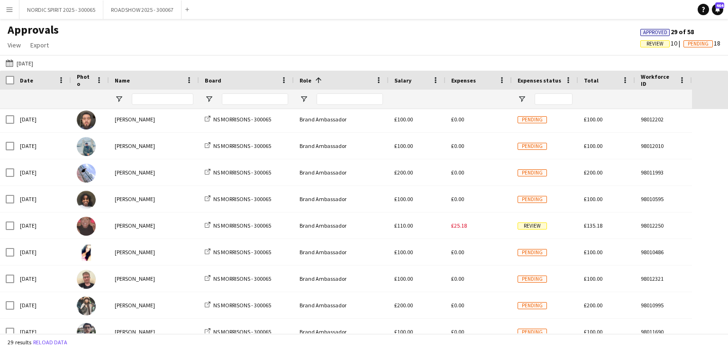
scroll to position [67, 0]
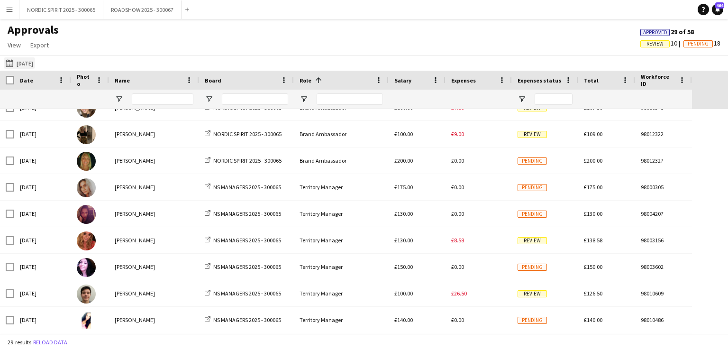
click at [32, 63] on button "[DATE] [DATE]" at bounding box center [19, 62] width 31 height 11
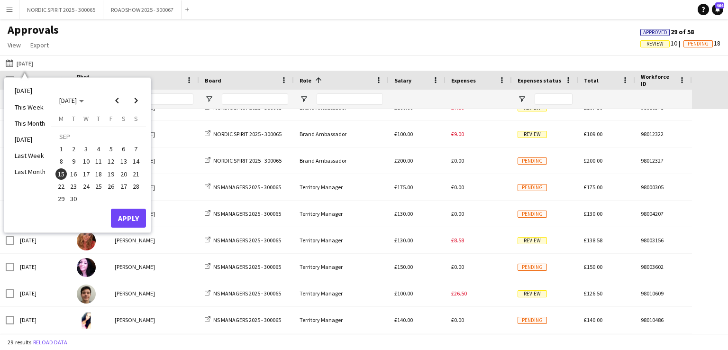
click at [74, 173] on span "16" at bounding box center [73, 173] width 11 height 11
click at [121, 217] on button "Apply" at bounding box center [128, 218] width 35 height 19
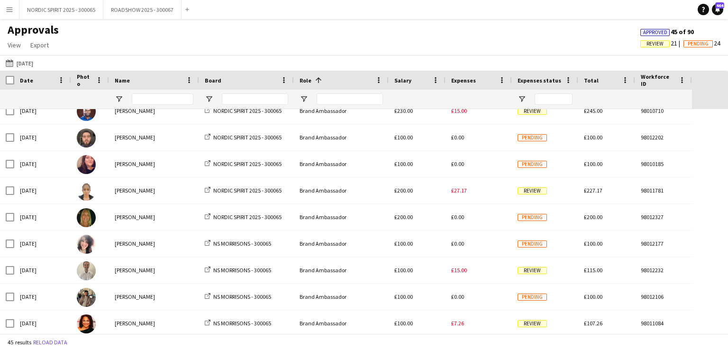
scroll to position [153, 0]
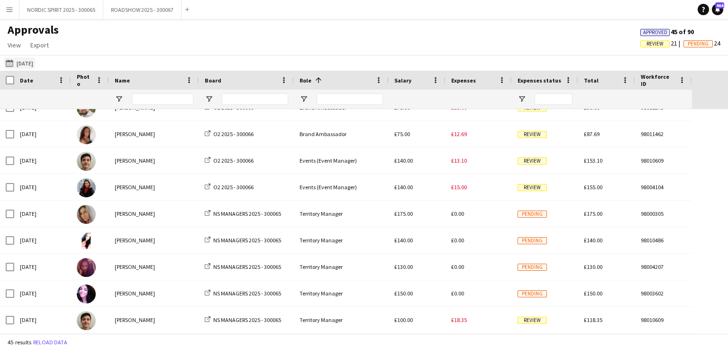
click at [28, 63] on button "[DATE] [DATE]" at bounding box center [19, 62] width 31 height 11
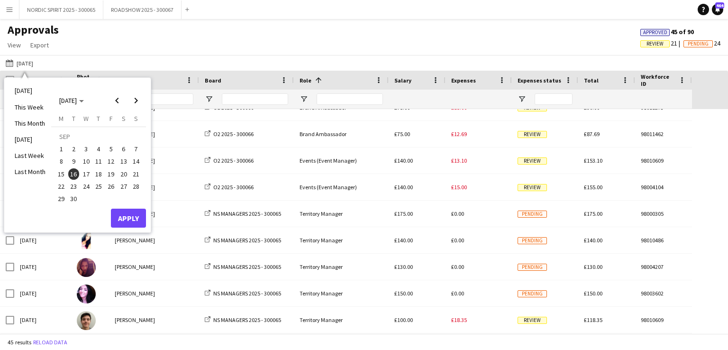
click at [86, 173] on span "17" at bounding box center [86, 173] width 11 height 11
click at [128, 217] on button "Apply" at bounding box center [128, 218] width 35 height 19
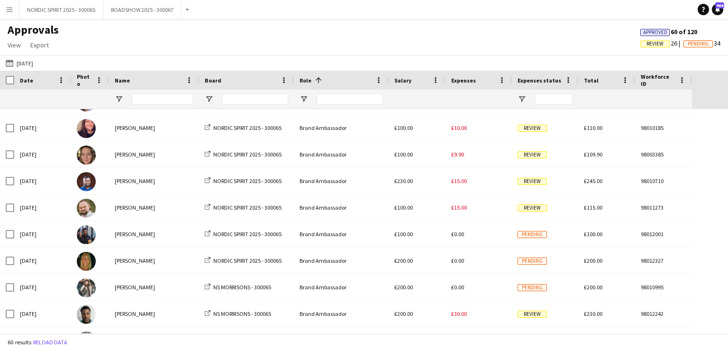
scroll to position [236, 0]
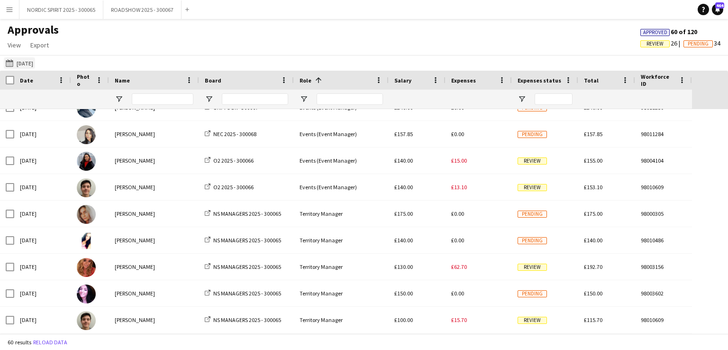
click at [32, 61] on button "[DATE] [DATE]" at bounding box center [19, 62] width 31 height 11
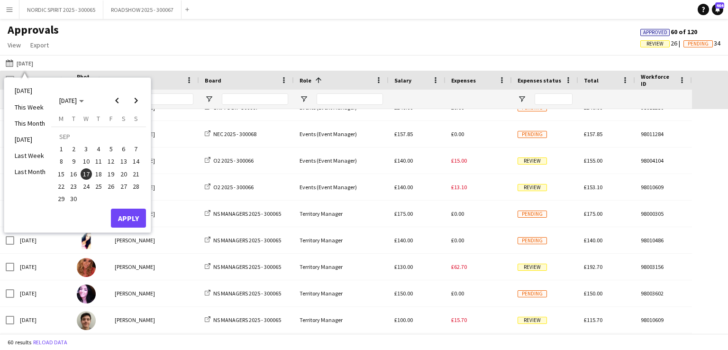
click at [98, 172] on span "18" at bounding box center [98, 173] width 11 height 11
click at [135, 216] on button "Apply" at bounding box center [128, 218] width 35 height 19
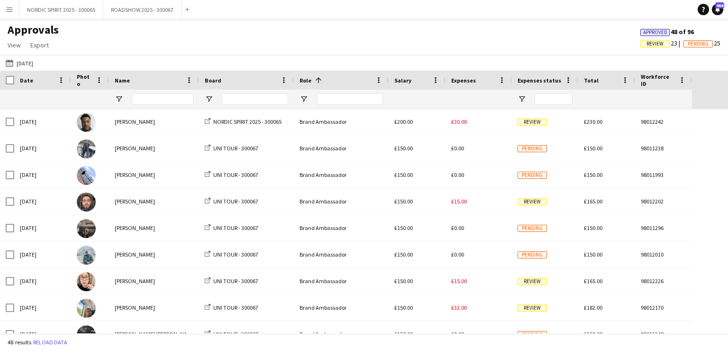
scroll to position [337, 0]
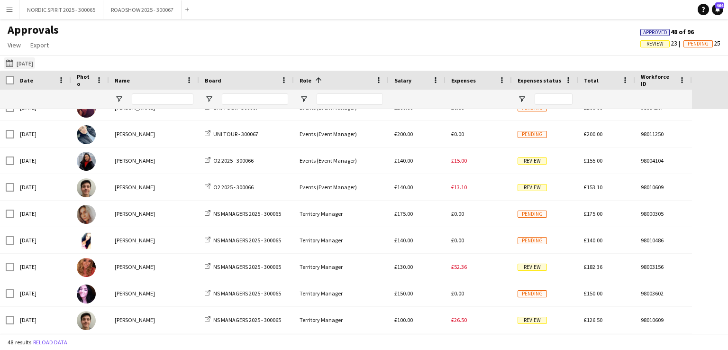
click at [32, 65] on button "[DATE] [DATE]" at bounding box center [19, 62] width 31 height 11
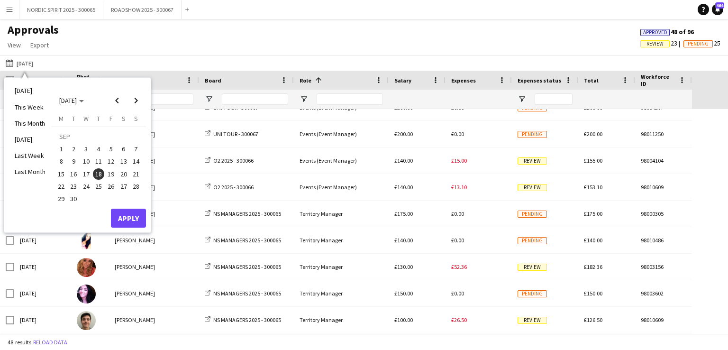
click at [111, 172] on span "19" at bounding box center [110, 173] width 11 height 11
click at [125, 217] on button "Apply" at bounding box center [128, 218] width 35 height 19
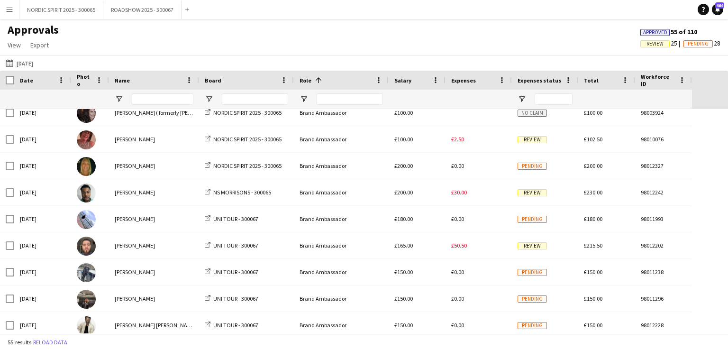
scroll to position [432, 0]
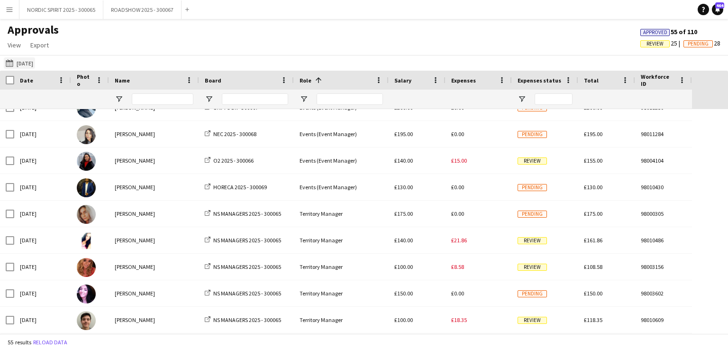
click at [27, 62] on button "[DATE] [DATE]" at bounding box center [19, 62] width 31 height 11
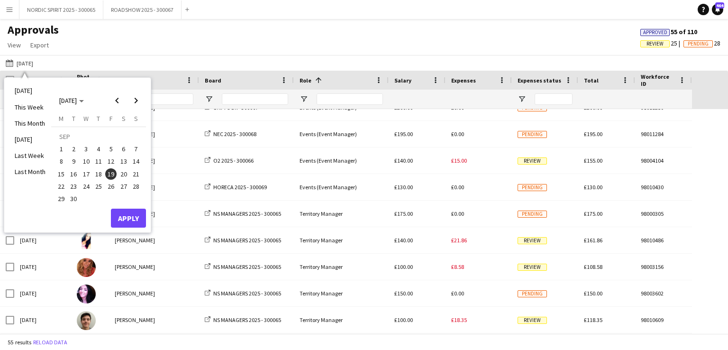
click at [123, 172] on span "20" at bounding box center [123, 173] width 11 height 11
click at [122, 217] on button "Apply" at bounding box center [128, 218] width 35 height 19
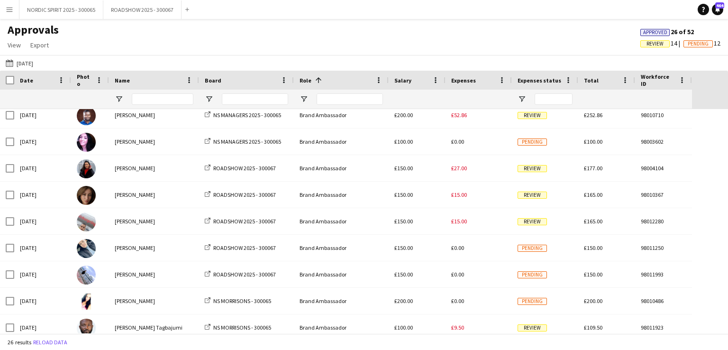
scroll to position [70, 0]
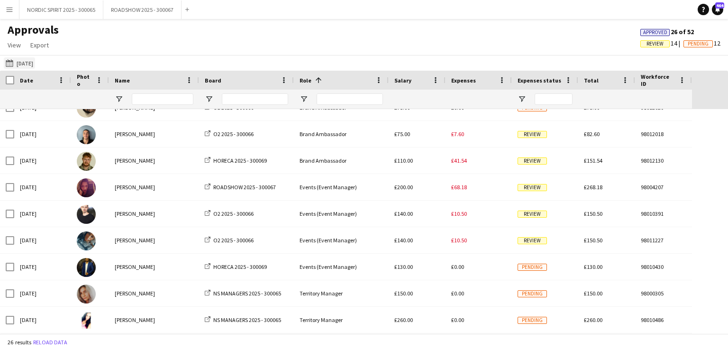
click at [35, 62] on button "[DATE] [DATE]" at bounding box center [19, 62] width 31 height 11
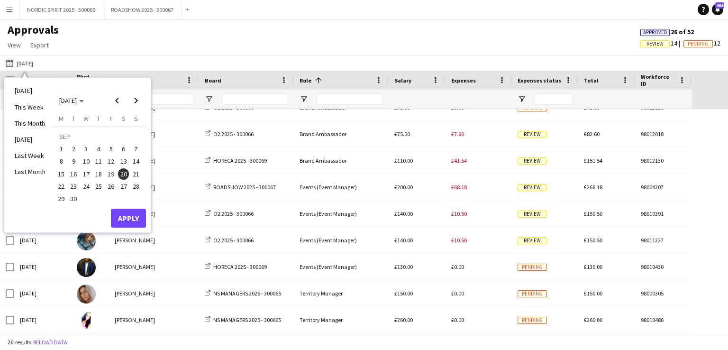
click at [63, 186] on span "22" at bounding box center [60, 186] width 11 height 11
click at [133, 216] on button "Apply" at bounding box center [128, 218] width 35 height 19
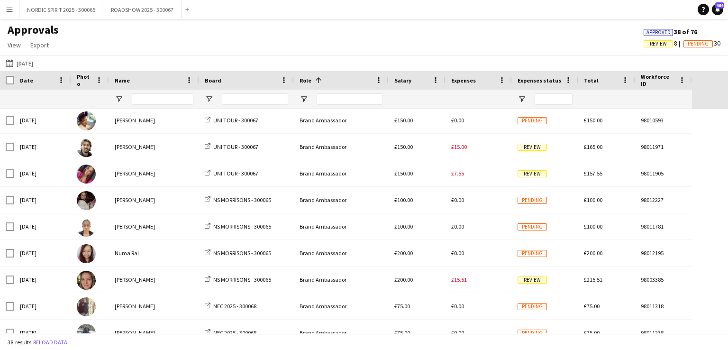
scroll to position [633, 0]
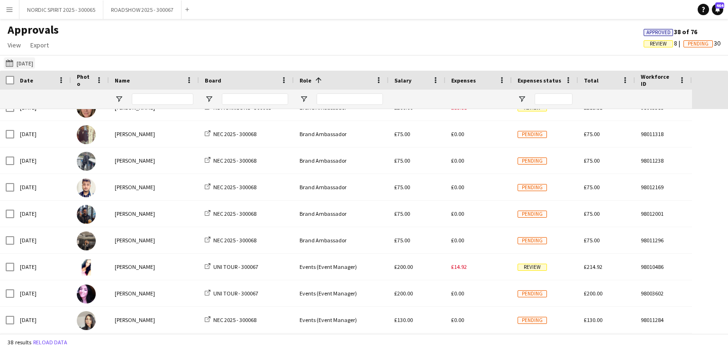
click at [35, 62] on button "[DATE] [DATE]" at bounding box center [19, 62] width 31 height 11
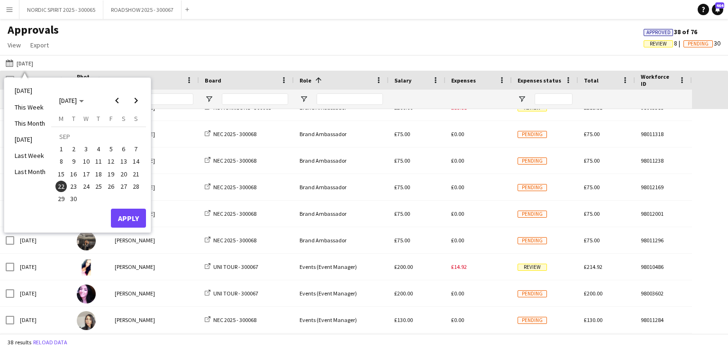
click at [74, 184] on span "23" at bounding box center [73, 186] width 11 height 11
click at [121, 213] on button "Apply" at bounding box center [128, 218] width 35 height 19
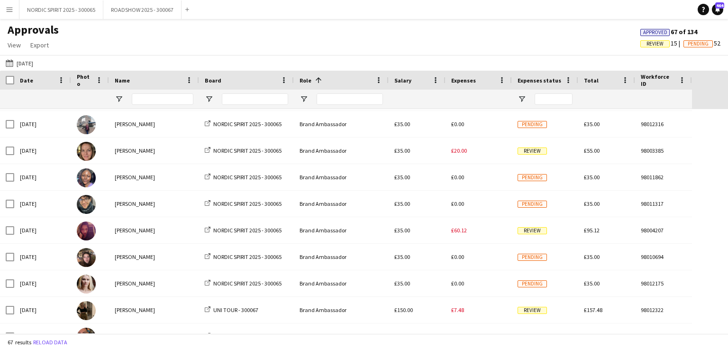
scroll to position [800, 0]
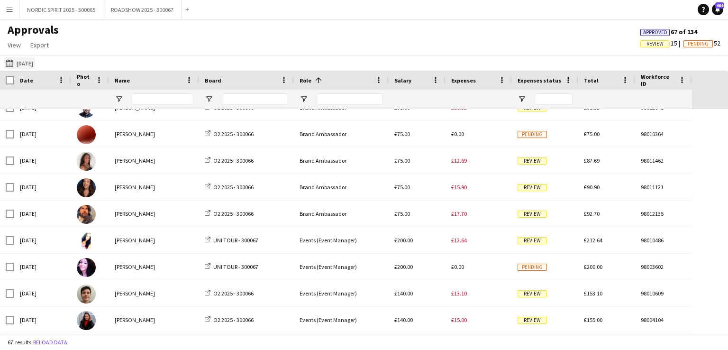
click at [32, 63] on button "[DATE] [DATE]" at bounding box center [19, 62] width 31 height 11
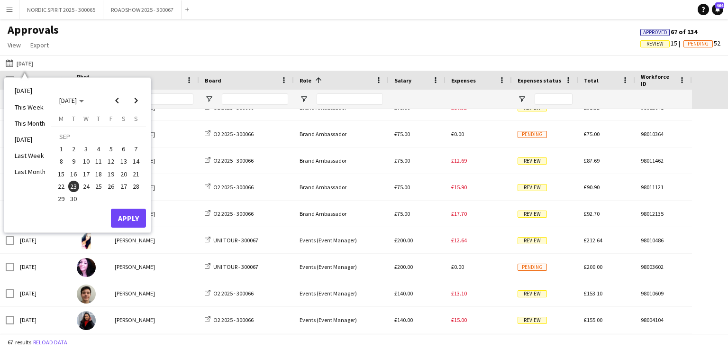
click at [83, 185] on span "24" at bounding box center [86, 186] width 11 height 11
click at [120, 214] on button "Apply" at bounding box center [128, 218] width 35 height 19
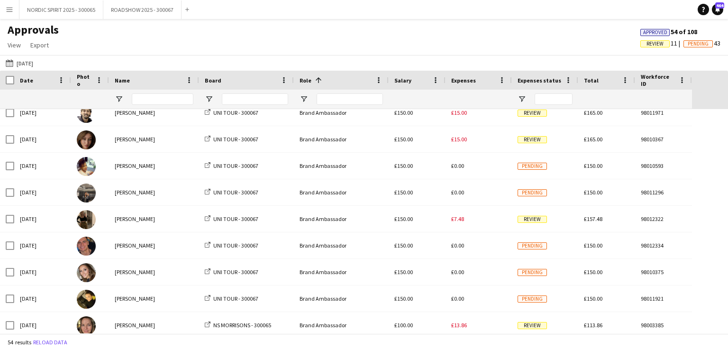
scroll to position [715, 0]
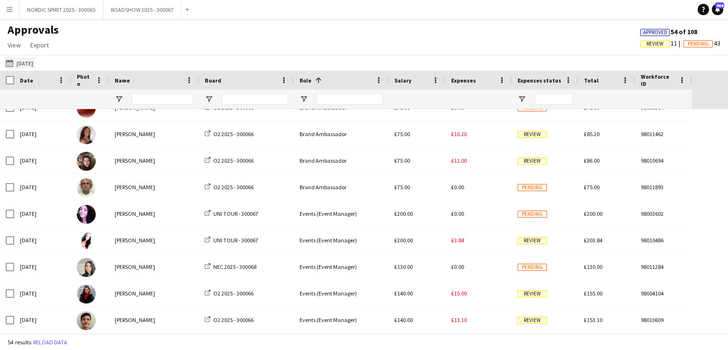
click at [27, 65] on button "[DATE] [DATE]" at bounding box center [19, 62] width 31 height 11
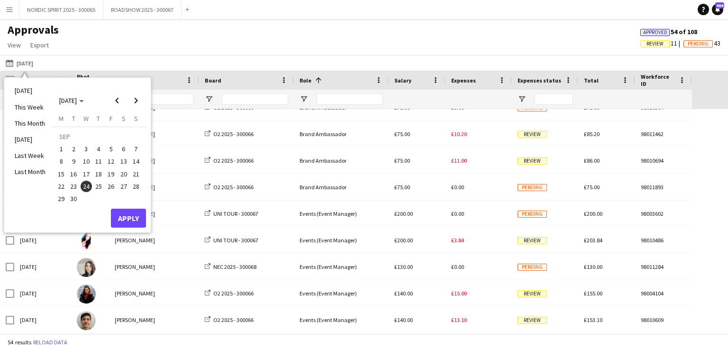
click at [99, 186] on span "25" at bounding box center [98, 186] width 11 height 11
click at [129, 218] on button "Apply" at bounding box center [128, 218] width 35 height 19
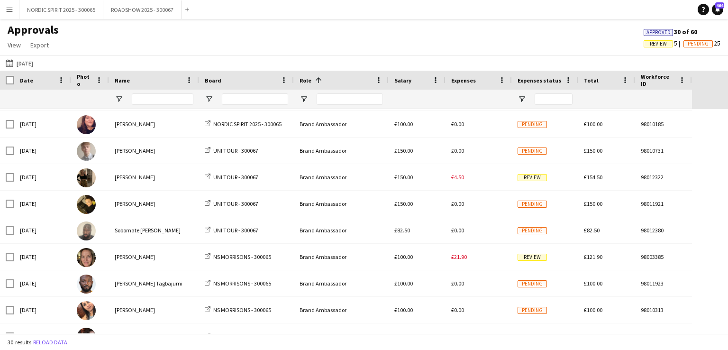
scroll to position [387, 0]
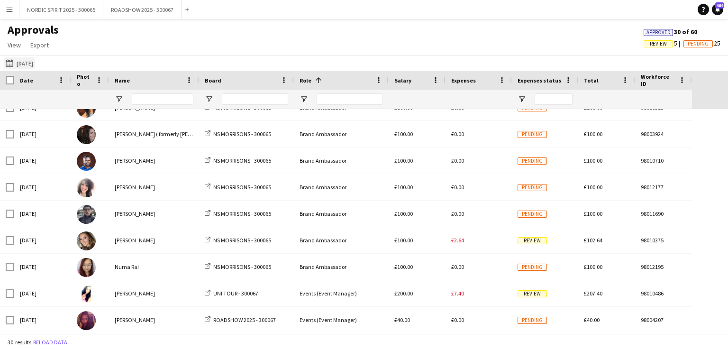
click at [26, 63] on button "[DATE] [DATE]" at bounding box center [19, 62] width 31 height 11
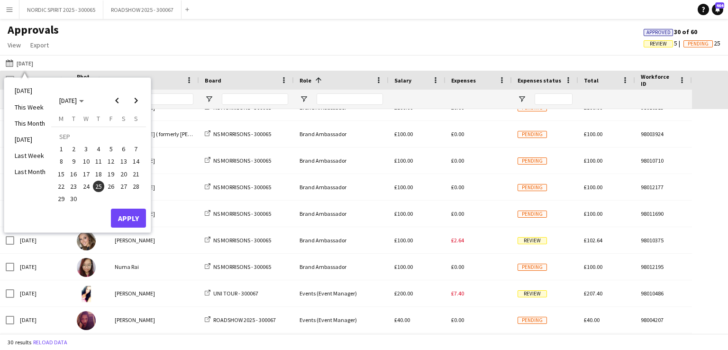
click at [111, 184] on span "26" at bounding box center [110, 186] width 11 height 11
click at [129, 215] on button "Apply" at bounding box center [128, 218] width 35 height 19
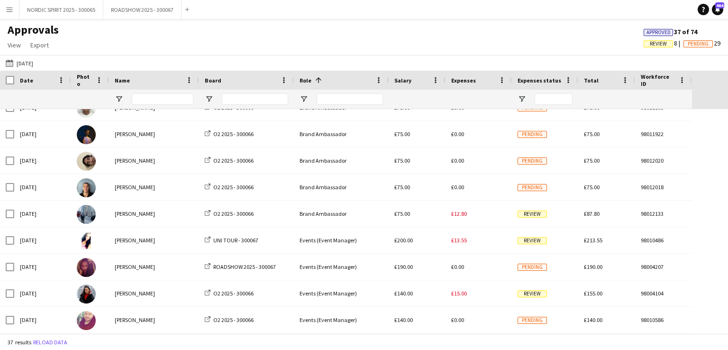
click at [23, 62] on button "[DATE] [DATE]" at bounding box center [19, 62] width 31 height 11
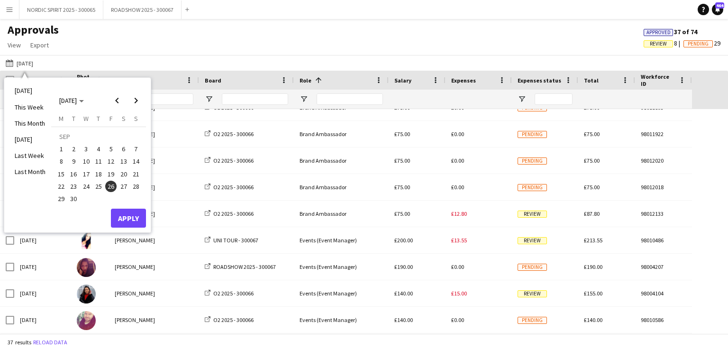
click at [125, 186] on span "27" at bounding box center [123, 186] width 11 height 11
click at [131, 216] on button "Apply" at bounding box center [128, 218] width 35 height 19
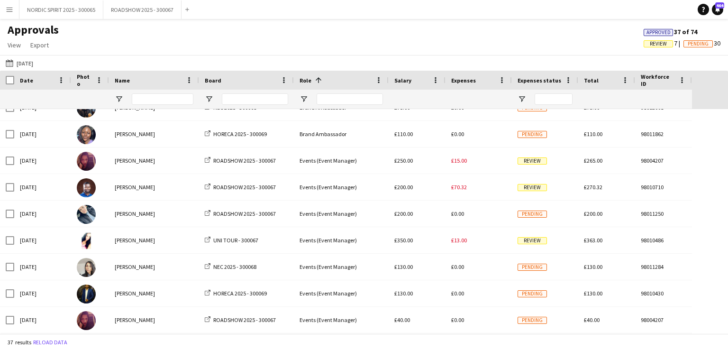
click at [7, 8] on app-icon "Menu" at bounding box center [10, 10] width 8 height 8
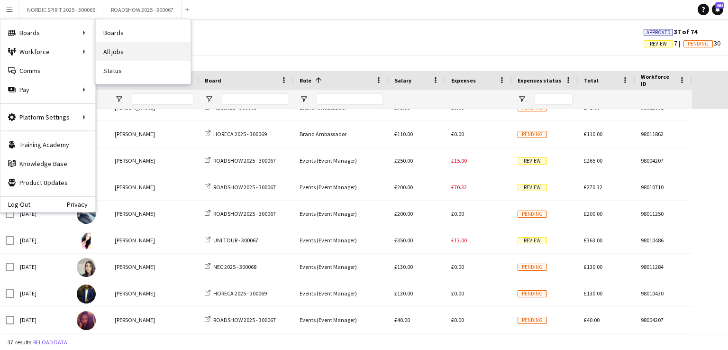
click at [115, 51] on link "All jobs" at bounding box center [143, 51] width 95 height 19
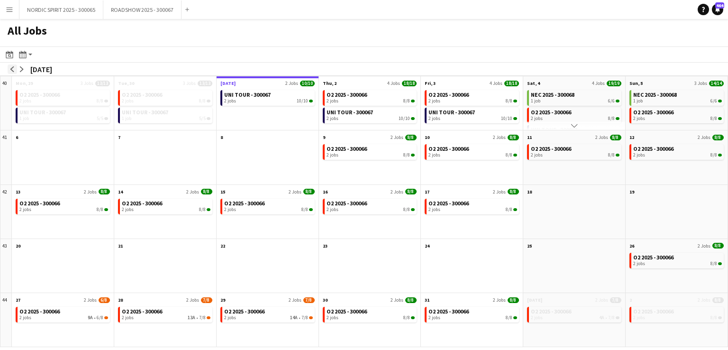
click at [11, 71] on app-icon "arrow-left" at bounding box center [12, 69] width 6 height 6
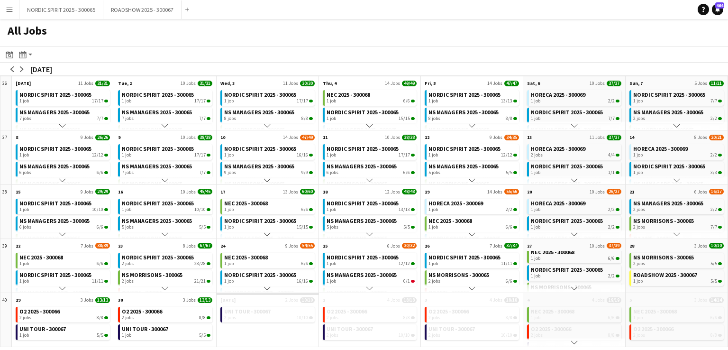
click at [9, 8] on app-icon "Menu" at bounding box center [10, 10] width 8 height 8
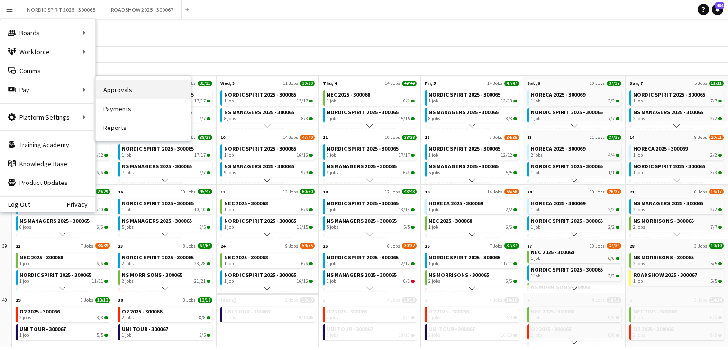
click at [112, 89] on link "Approvals" at bounding box center [143, 89] width 95 height 19
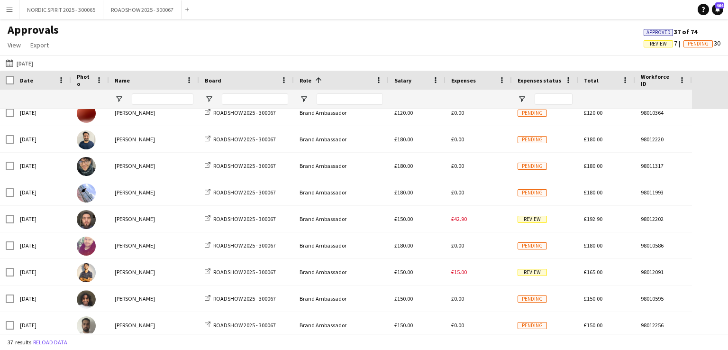
scroll to position [295, 0]
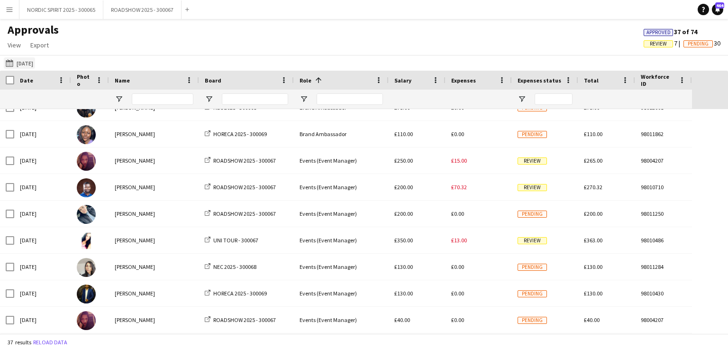
click at [32, 62] on button "[DATE] [DATE]" at bounding box center [19, 62] width 31 height 11
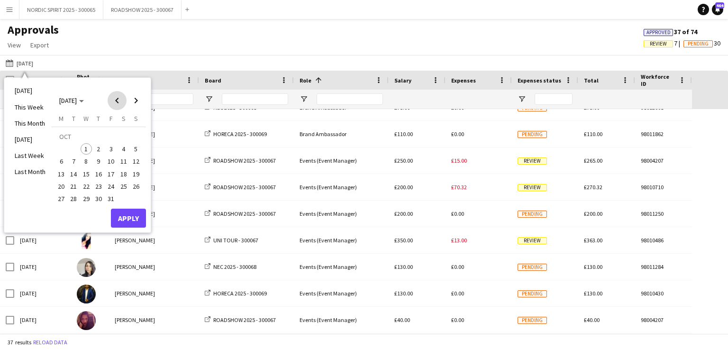
click at [116, 100] on span "Previous month" at bounding box center [117, 100] width 19 height 19
click at [112, 186] on span "26" at bounding box center [110, 186] width 11 height 11
click at [127, 215] on button "Apply" at bounding box center [128, 218] width 35 height 19
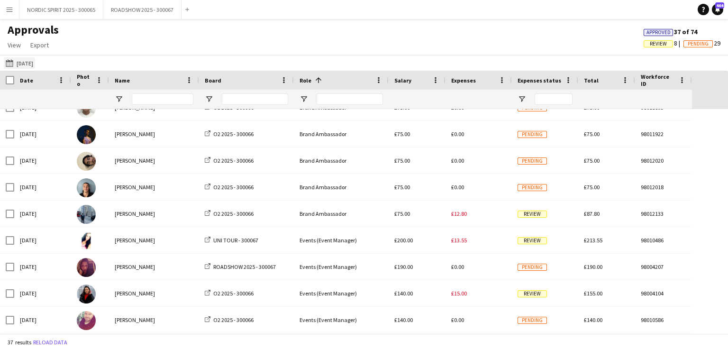
click at [30, 63] on button "[DATE] [DATE]" at bounding box center [19, 62] width 31 height 11
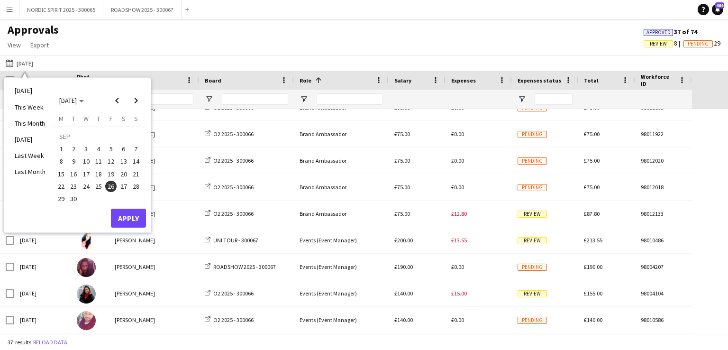
click at [62, 199] on span "29" at bounding box center [60, 198] width 11 height 11
click at [129, 213] on button "Apply" at bounding box center [128, 218] width 35 height 19
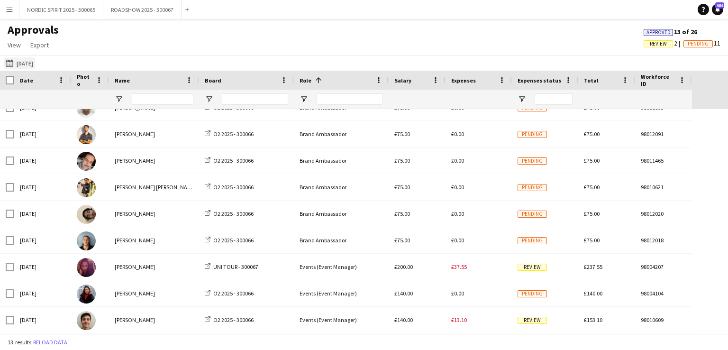
click at [32, 62] on button "[DATE] [DATE]" at bounding box center [19, 62] width 31 height 11
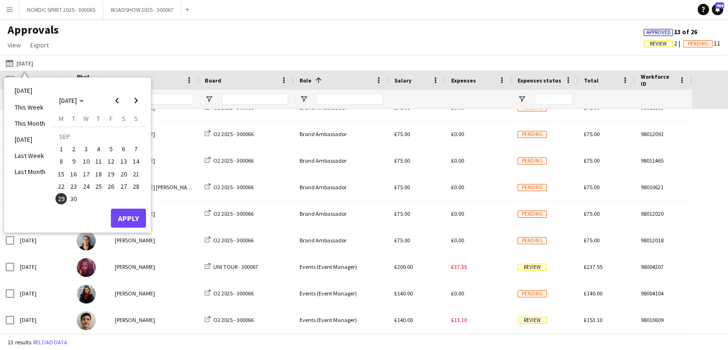
click at [75, 198] on span "30" at bounding box center [73, 198] width 11 height 11
click at [132, 214] on button "Apply" at bounding box center [128, 218] width 35 height 19
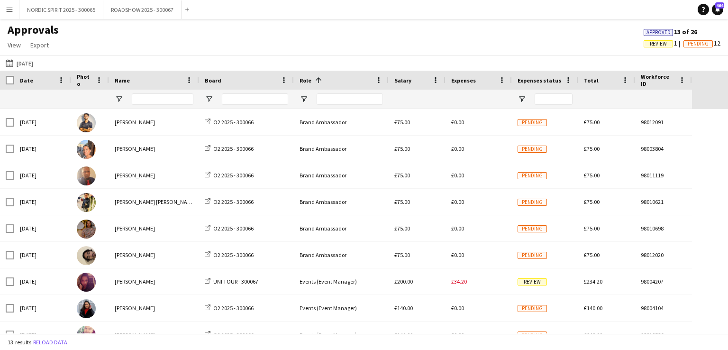
scroll to position [116, 0]
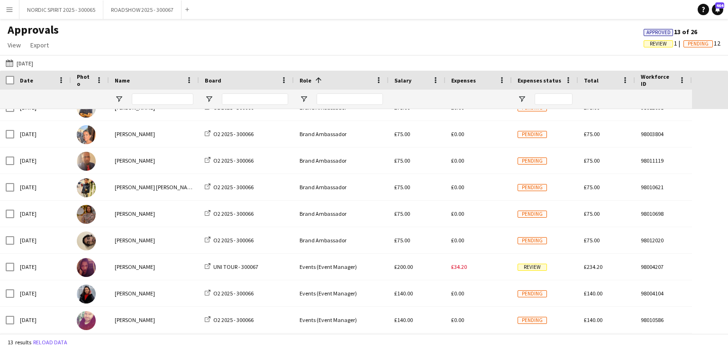
click at [11, 10] on app-icon "Menu" at bounding box center [10, 10] width 8 height 8
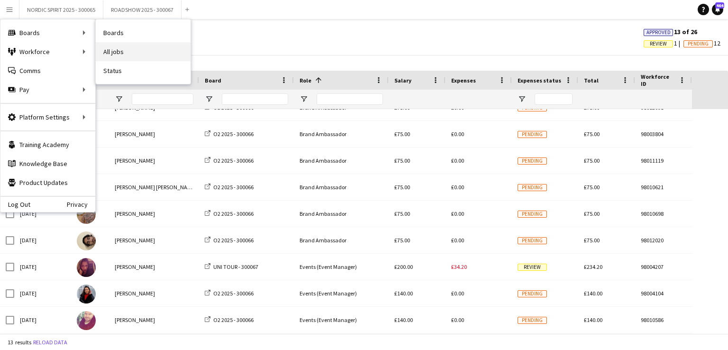
click at [127, 50] on link "All jobs" at bounding box center [143, 51] width 95 height 19
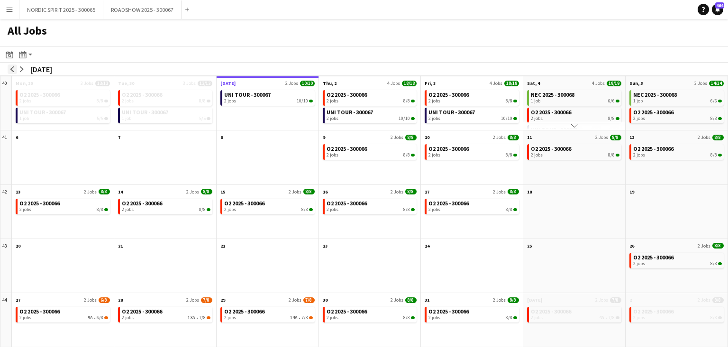
click at [13, 70] on app-icon "arrow-left" at bounding box center [12, 69] width 6 height 6
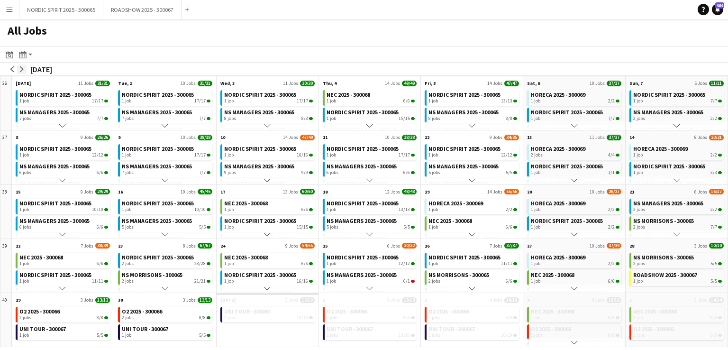
click at [21, 68] on app-icon "arrow-right" at bounding box center [22, 69] width 6 height 6
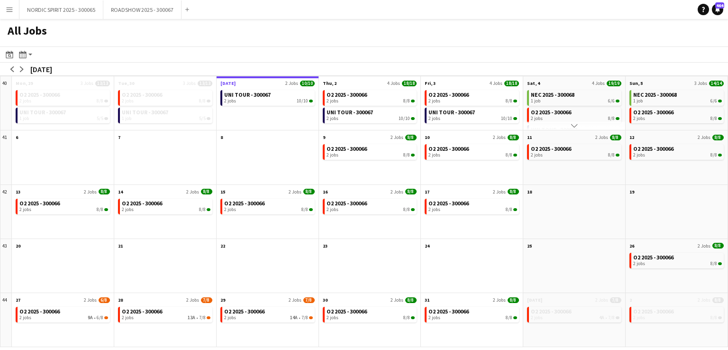
click at [10, 8] on app-icon "Menu" at bounding box center [10, 10] width 8 height 8
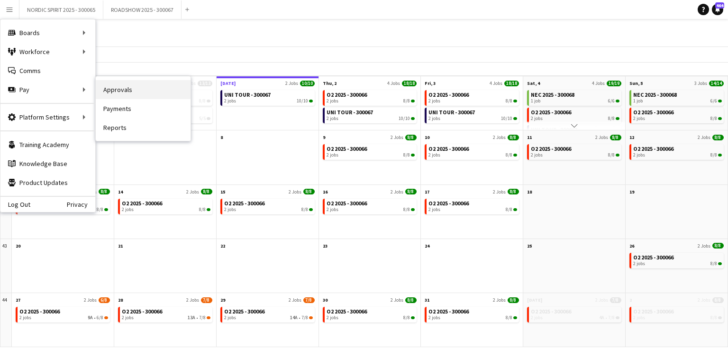
click at [127, 91] on link "Approvals" at bounding box center [143, 89] width 95 height 19
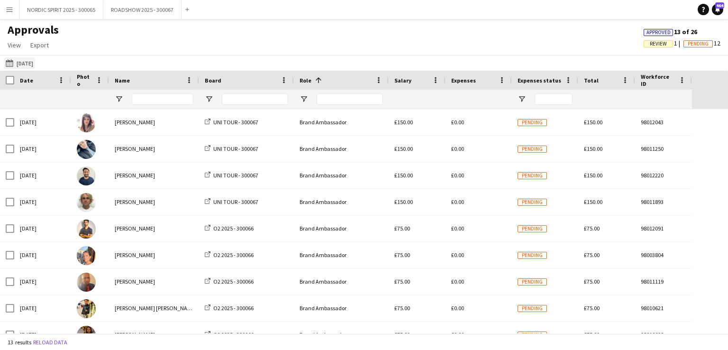
click at [27, 61] on button "[DATE] [DATE]" at bounding box center [19, 62] width 31 height 11
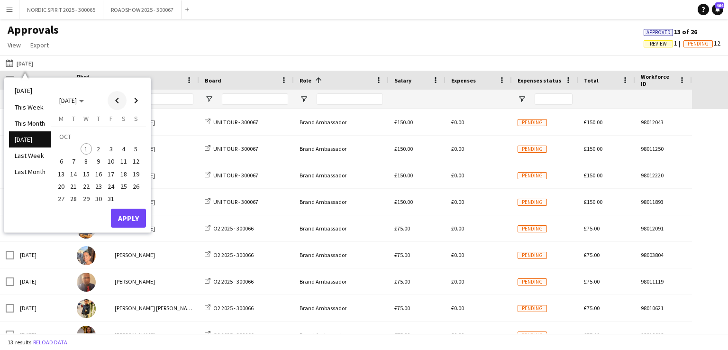
click at [118, 102] on span "Previous month" at bounding box center [117, 100] width 19 height 19
click at [100, 149] on span "4" at bounding box center [98, 148] width 11 height 11
click at [131, 217] on button "Apply" at bounding box center [128, 218] width 35 height 19
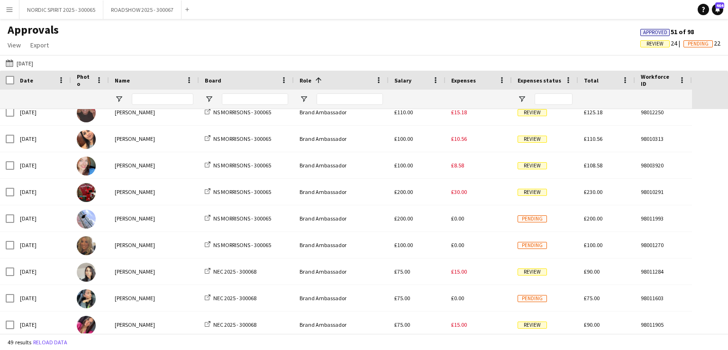
scroll to position [589, 0]
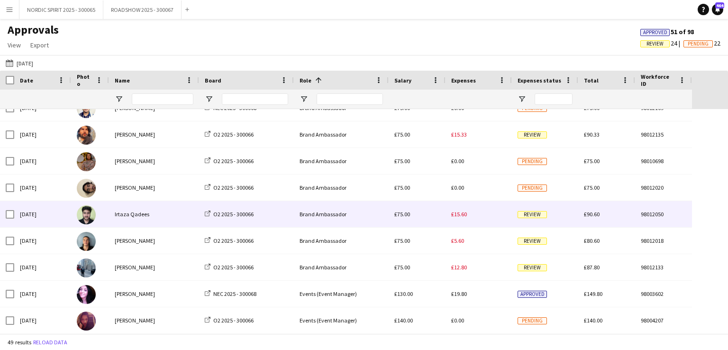
click at [461, 215] on span "£15.60" at bounding box center [459, 213] width 16 height 7
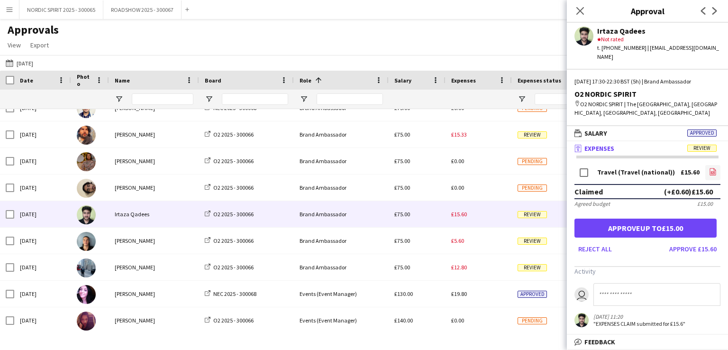
click at [714, 171] on icon at bounding box center [713, 172] width 4 height 3
click at [34, 62] on button "[DATE] [DATE]" at bounding box center [19, 62] width 31 height 11
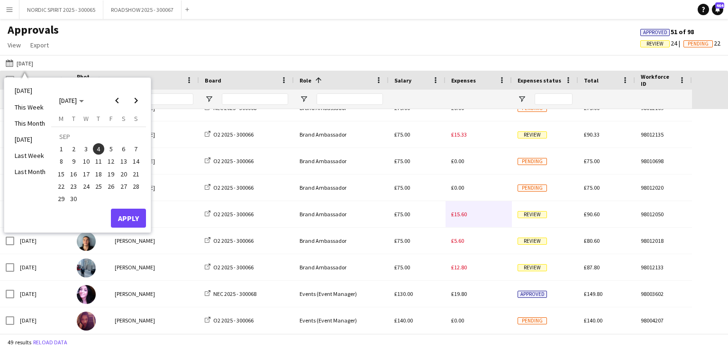
click at [112, 147] on span "5" at bounding box center [110, 148] width 11 height 11
click at [126, 217] on button "Apply" at bounding box center [128, 218] width 35 height 19
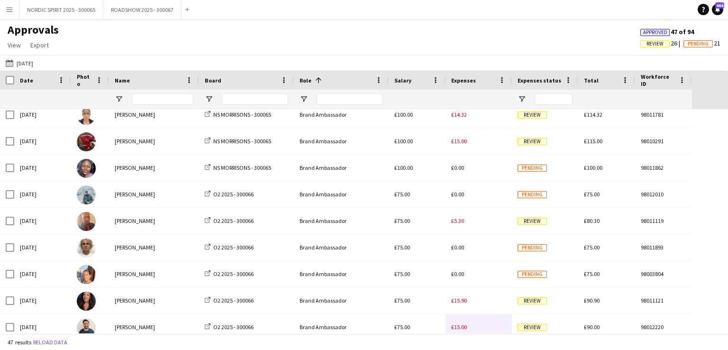
scroll to position [743, 0]
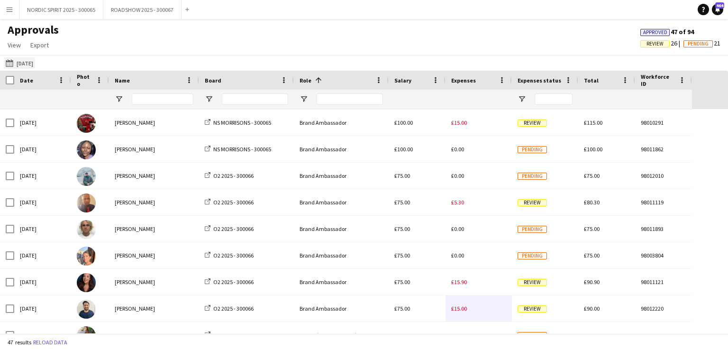
click at [27, 64] on button "[DATE] [DATE]" at bounding box center [19, 62] width 31 height 11
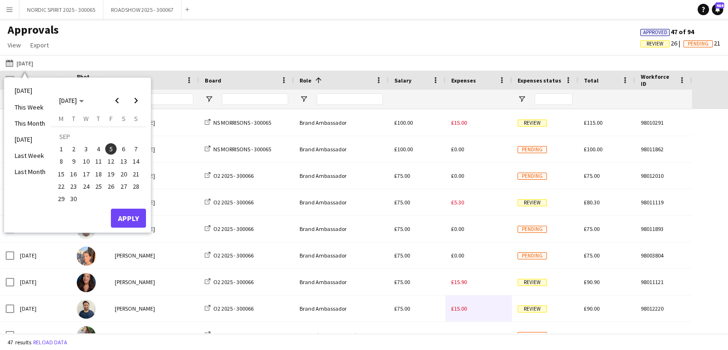
click at [124, 146] on span "6" at bounding box center [123, 148] width 11 height 11
click at [131, 214] on button "Apply" at bounding box center [128, 218] width 35 height 19
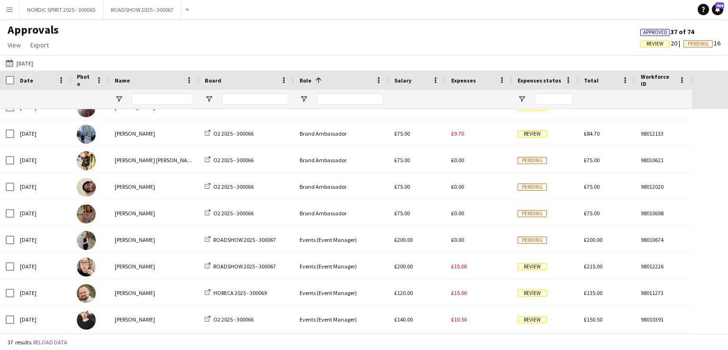
scroll to position [661, 0]
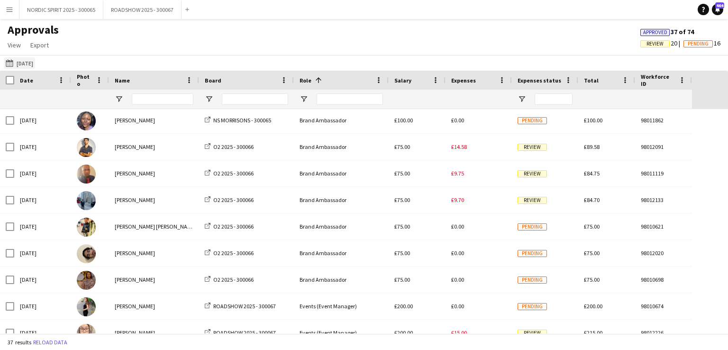
click at [27, 63] on button "[DATE] [DATE]" at bounding box center [19, 62] width 31 height 11
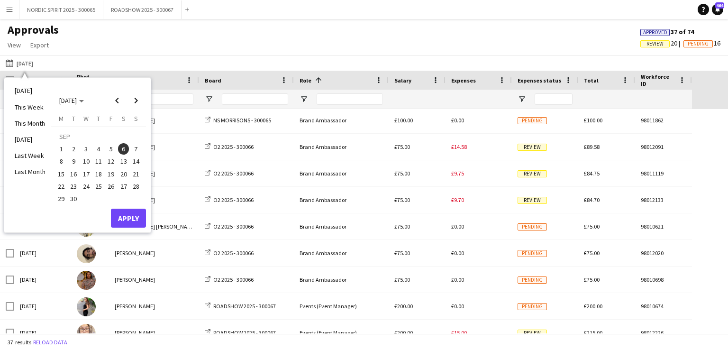
click at [90, 160] on span "10" at bounding box center [86, 161] width 11 height 11
click at [126, 219] on button "Apply" at bounding box center [128, 218] width 35 height 19
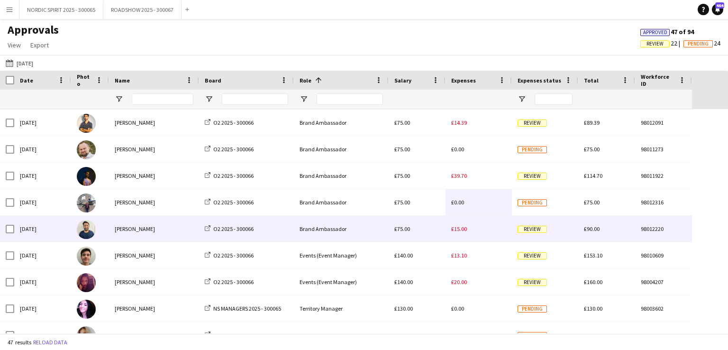
click at [463, 229] on span "£15.00" at bounding box center [459, 228] width 16 height 7
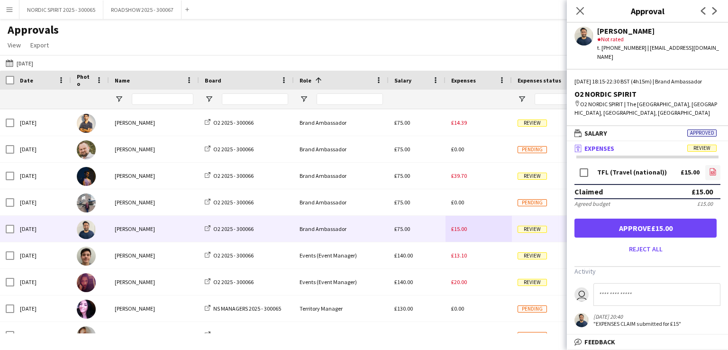
click at [709, 169] on icon "file-image" at bounding box center [713, 172] width 8 height 8
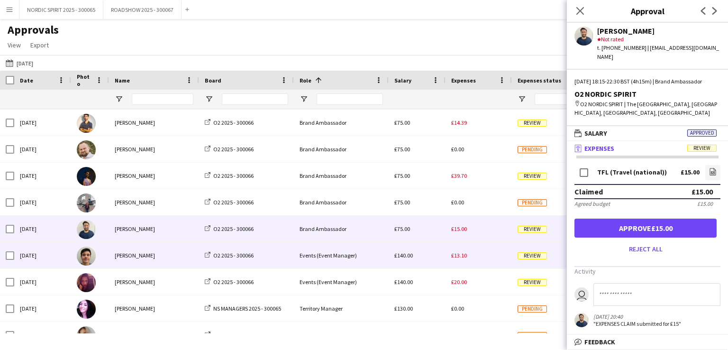
click at [455, 255] on span "£13.10" at bounding box center [459, 255] width 16 height 7
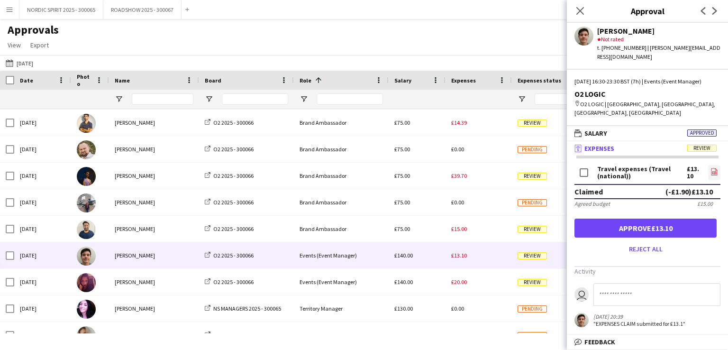
click at [714, 168] on icon "file-image" at bounding box center [714, 172] width 8 height 8
click at [711, 168] on icon at bounding box center [714, 171] width 6 height 7
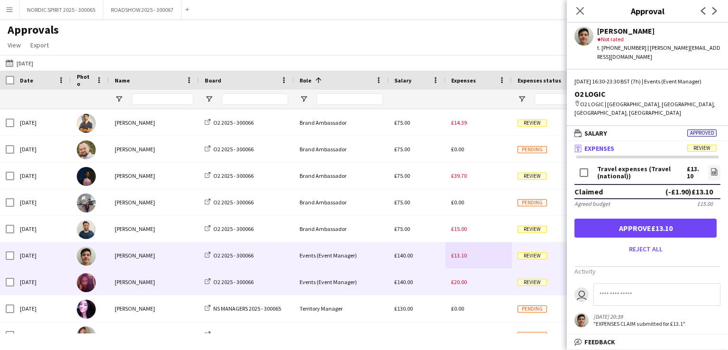
click at [461, 282] on span "£20.00" at bounding box center [459, 281] width 16 height 7
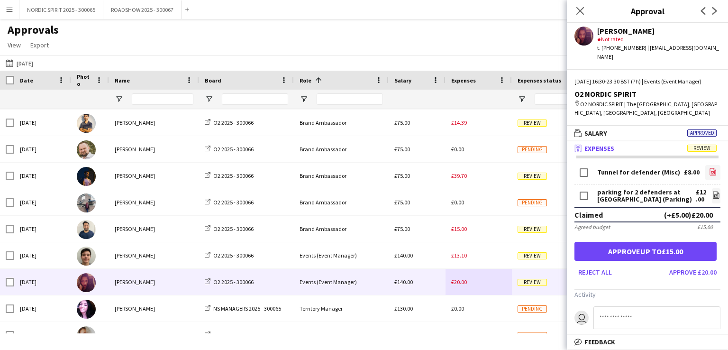
click at [709, 171] on icon "file-image" at bounding box center [713, 172] width 8 height 8
click at [712, 196] on icon "file-image" at bounding box center [716, 195] width 8 height 8
click at [23, 63] on button "[DATE] [DATE]" at bounding box center [19, 62] width 31 height 11
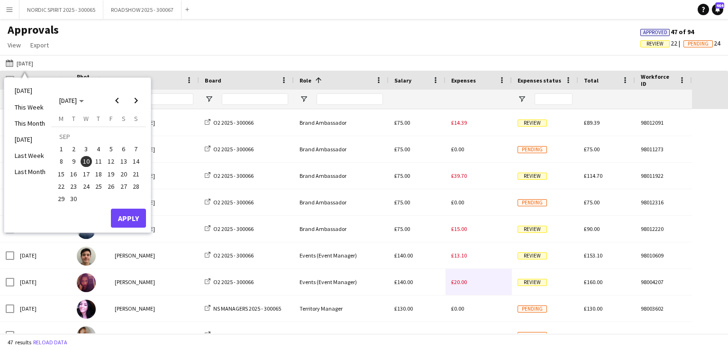
click at [124, 161] on span "13" at bounding box center [123, 161] width 11 height 11
click at [131, 216] on button "Apply" at bounding box center [128, 218] width 35 height 19
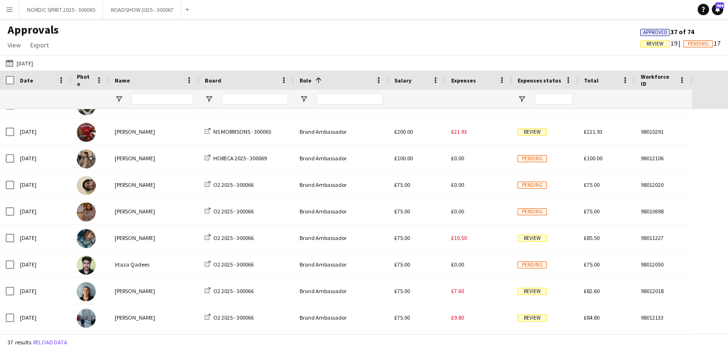
scroll to position [537, 0]
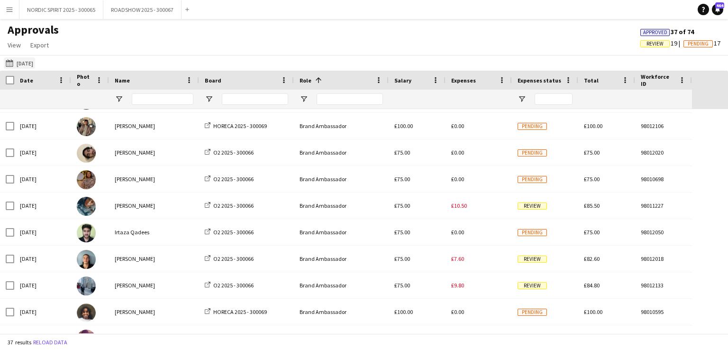
click at [27, 63] on button "[DATE] [DATE]" at bounding box center [19, 62] width 31 height 11
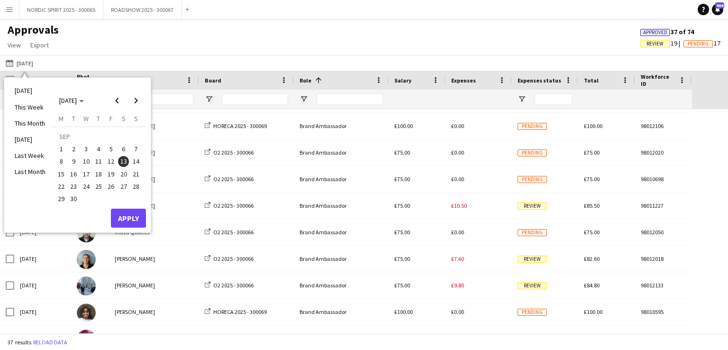
click at [74, 173] on span "16" at bounding box center [73, 173] width 11 height 11
click at [127, 210] on button "Apply" at bounding box center [128, 218] width 35 height 19
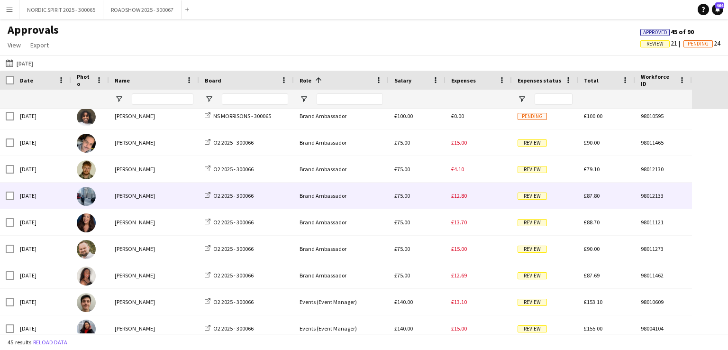
click at [462, 197] on span "£12.80" at bounding box center [459, 195] width 16 height 7
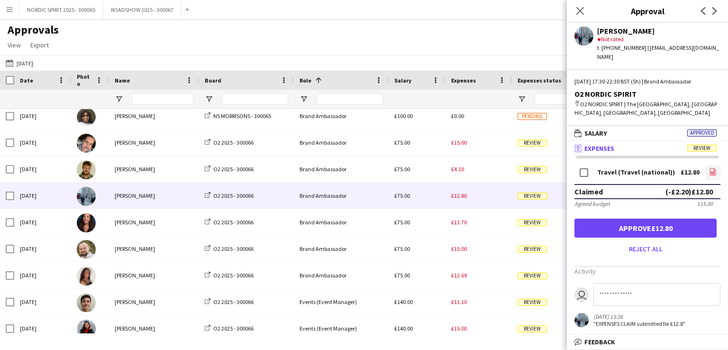
click at [716, 165] on link "file-image" at bounding box center [712, 172] width 15 height 15
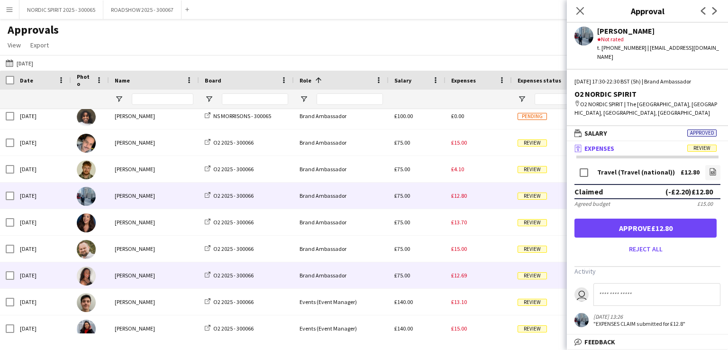
click at [462, 277] on span "£12.69" at bounding box center [459, 275] width 16 height 7
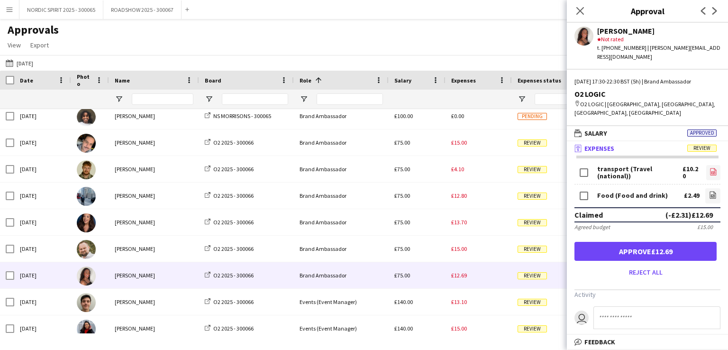
click at [711, 171] on icon at bounding box center [713, 172] width 4 height 3
click at [35, 65] on button "[DATE] [DATE]" at bounding box center [19, 62] width 31 height 11
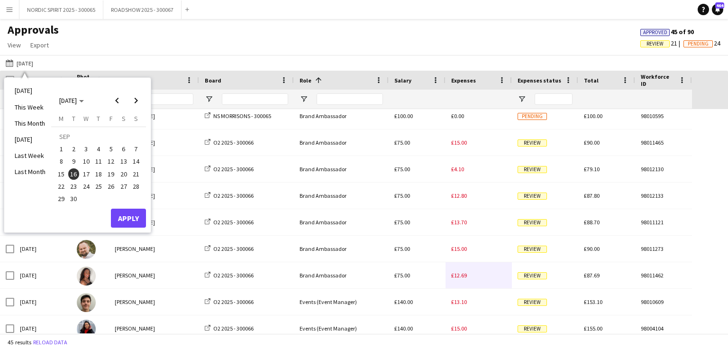
click at [86, 173] on span "17" at bounding box center [86, 173] width 11 height 11
click at [135, 214] on button "Apply" at bounding box center [128, 218] width 35 height 19
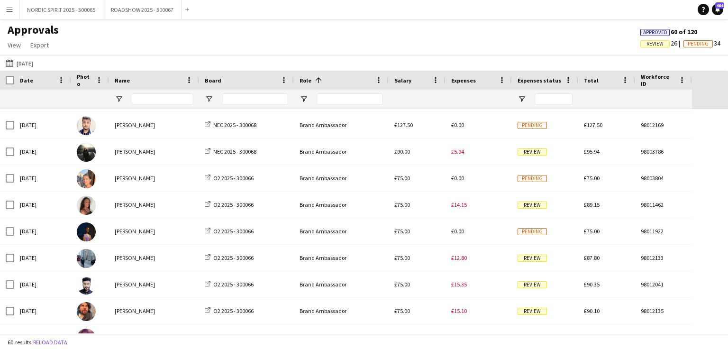
scroll to position [1132, 0]
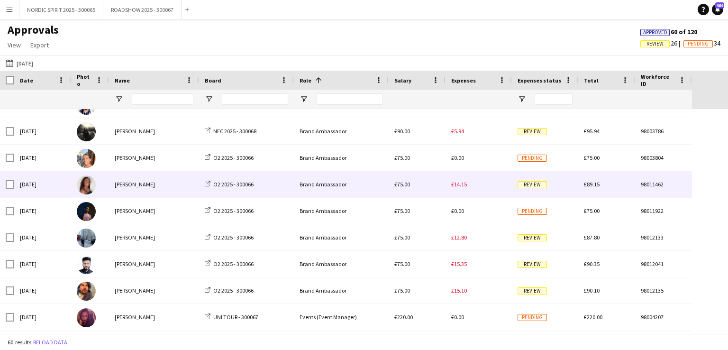
click at [464, 183] on span "£14.15" at bounding box center [459, 184] width 16 height 7
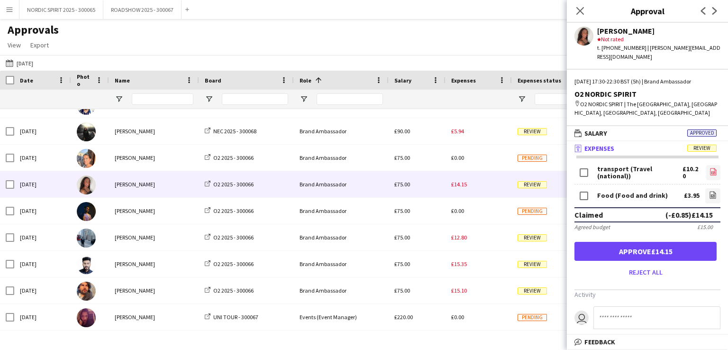
click at [709, 171] on icon "file-image" at bounding box center [713, 172] width 8 height 8
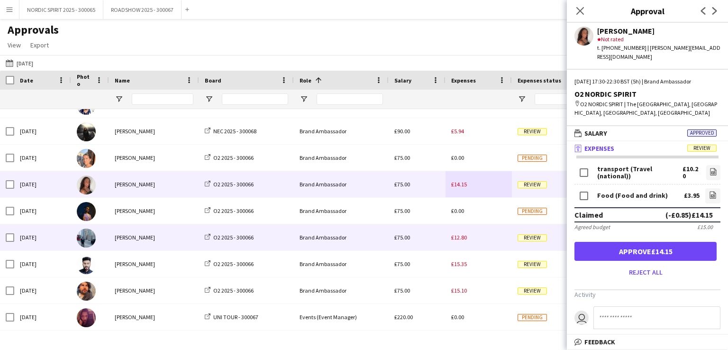
click at [459, 237] on span "£12.80" at bounding box center [459, 237] width 16 height 7
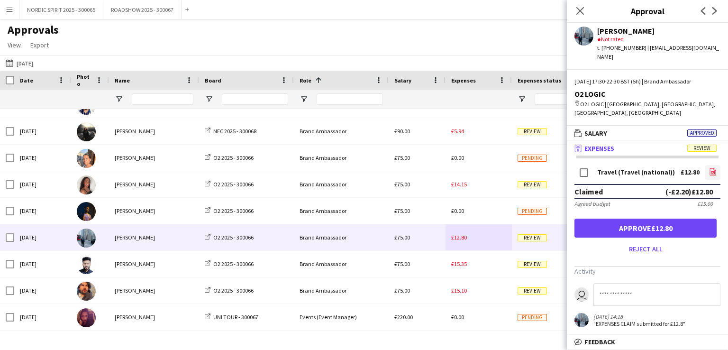
click at [714, 168] on icon "file-image" at bounding box center [713, 172] width 8 height 8
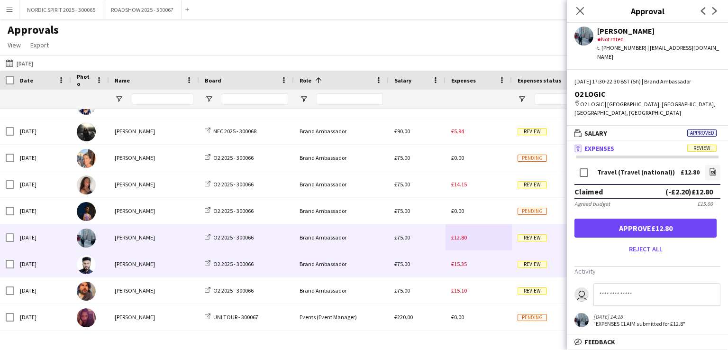
click at [459, 263] on span "£15.35" at bounding box center [459, 263] width 16 height 7
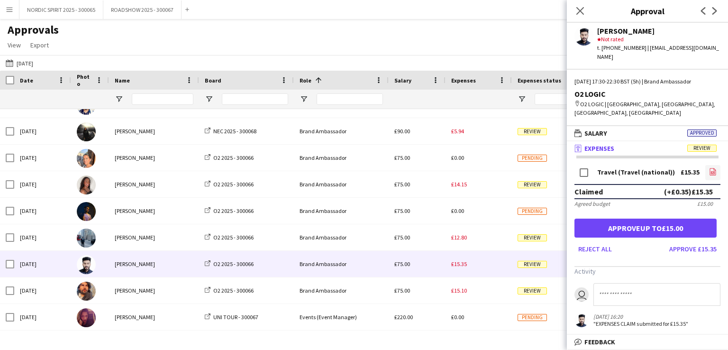
click at [713, 168] on icon "file-image" at bounding box center [713, 172] width 8 height 8
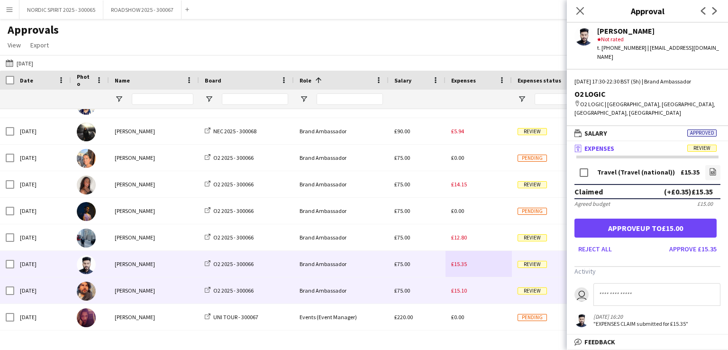
click at [459, 290] on span "£15.10" at bounding box center [459, 290] width 16 height 7
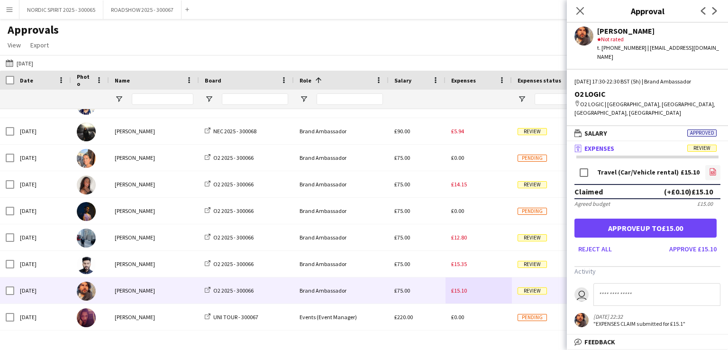
click at [714, 168] on icon at bounding box center [713, 171] width 6 height 7
click at [34, 63] on button "[DATE] [DATE]" at bounding box center [19, 62] width 31 height 11
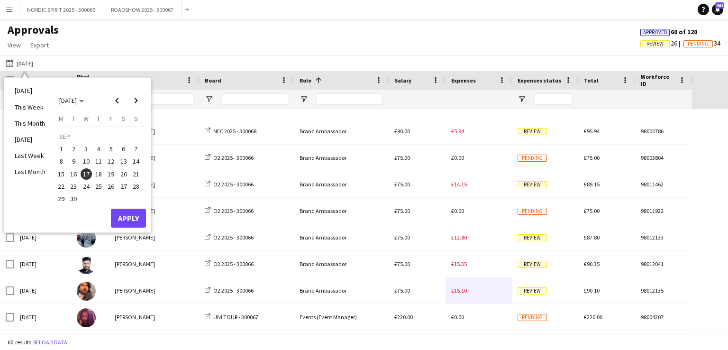
click at [100, 173] on span "18" at bounding box center [98, 173] width 11 height 11
click at [127, 214] on button "Apply" at bounding box center [128, 218] width 35 height 19
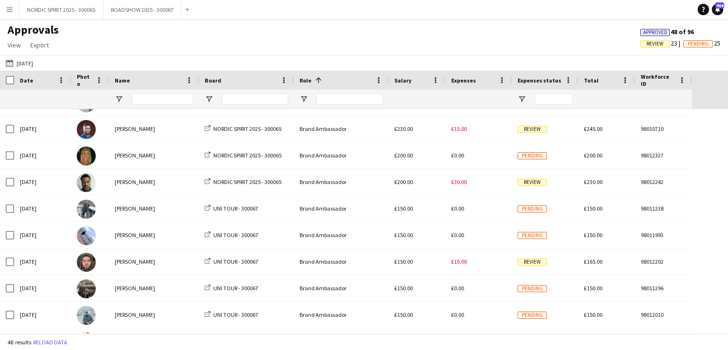
scroll to position [284, 0]
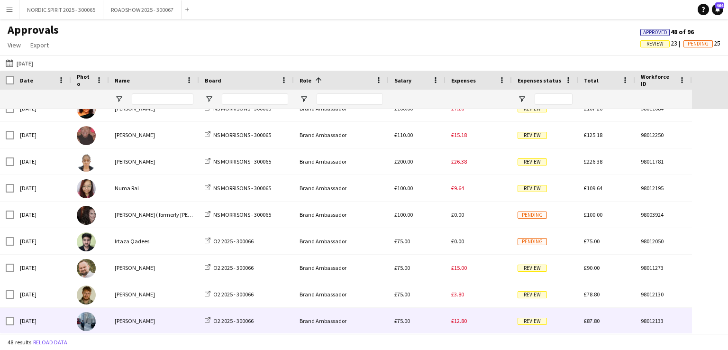
click at [460, 319] on span "£12.80" at bounding box center [459, 320] width 16 height 7
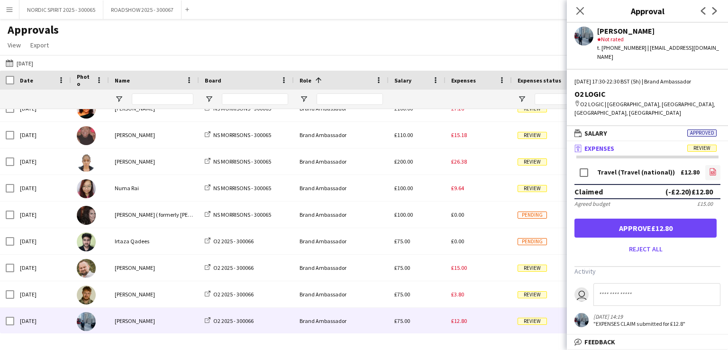
click at [713, 168] on icon "file-image" at bounding box center [713, 172] width 8 height 8
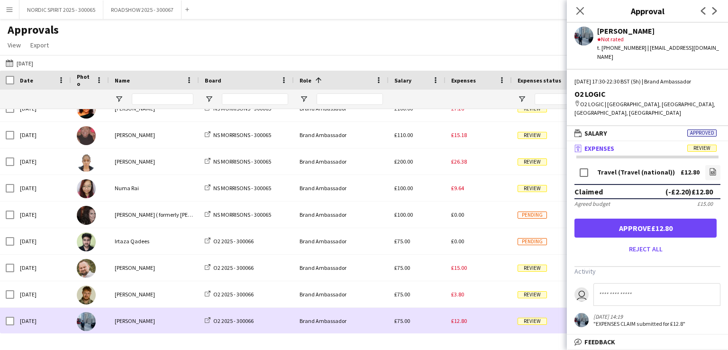
click at [486, 311] on div "£12.80" at bounding box center [478, 321] width 66 height 26
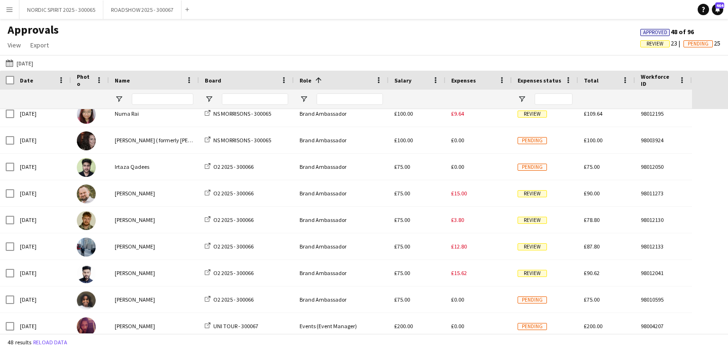
scroll to position [838, 0]
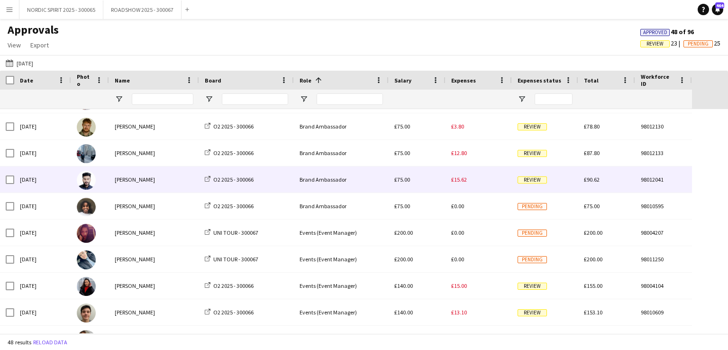
click at [457, 181] on span "£15.62" at bounding box center [459, 179] width 16 height 7
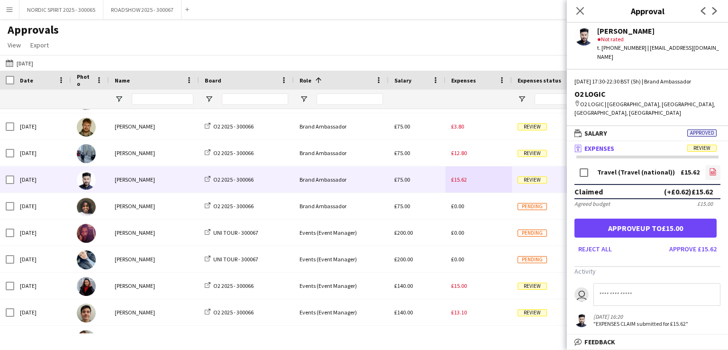
click at [713, 172] on icon at bounding box center [713, 172] width 1 height 1
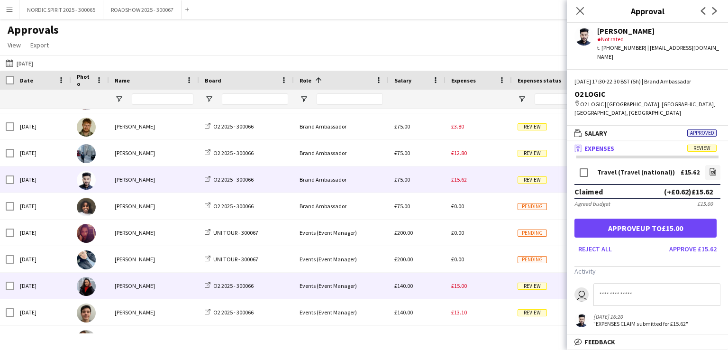
click at [459, 287] on span "£15.00" at bounding box center [459, 285] width 16 height 7
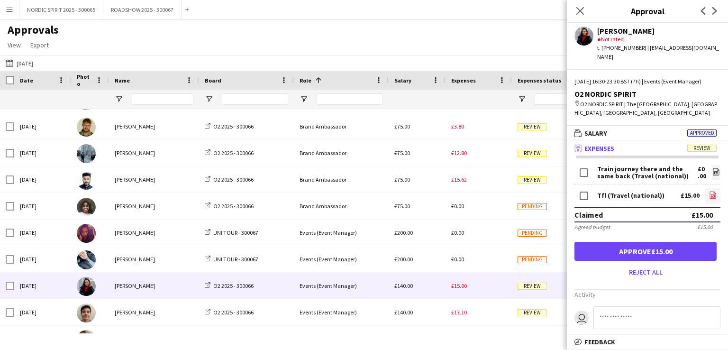
click at [709, 196] on icon "file-image" at bounding box center [713, 195] width 8 height 8
click at [25, 61] on button "[DATE] [DATE]" at bounding box center [19, 62] width 31 height 11
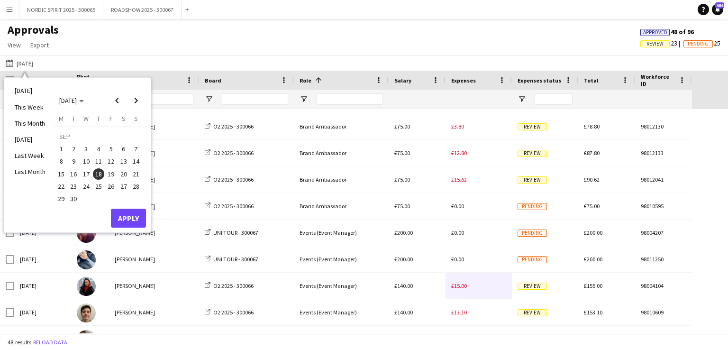
click at [111, 173] on span "19" at bounding box center [110, 173] width 11 height 11
click at [126, 218] on button "Apply" at bounding box center [128, 218] width 35 height 19
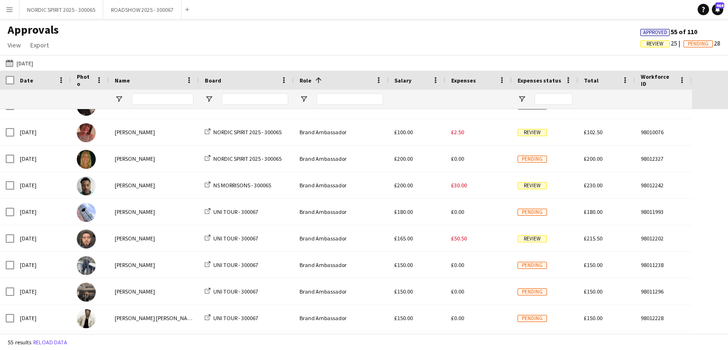
scroll to position [434, 0]
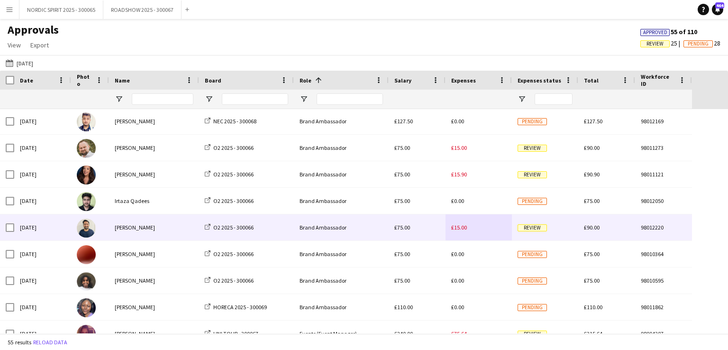
click at [459, 229] on span "£15.00" at bounding box center [459, 227] width 16 height 7
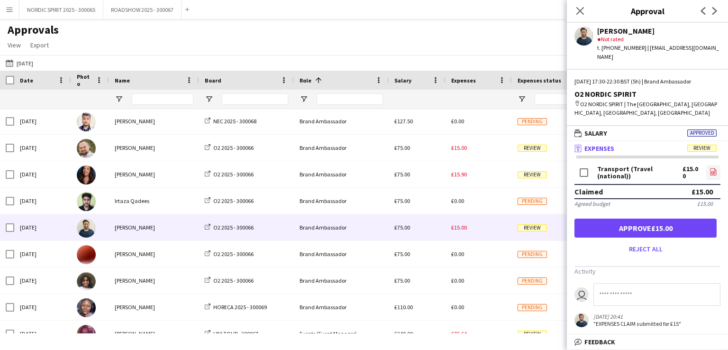
click at [716, 168] on icon "file-image" at bounding box center [713, 172] width 8 height 8
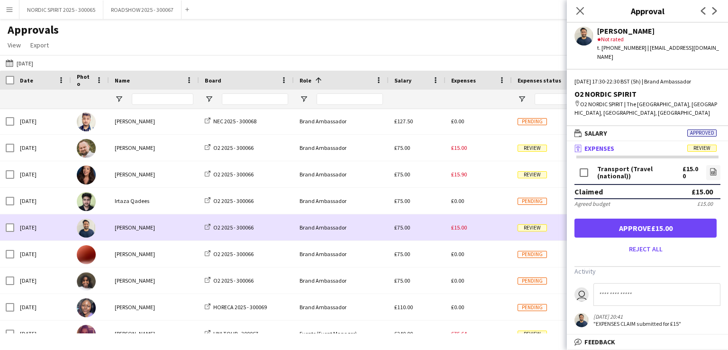
drag, startPoint x: 493, startPoint y: 230, endPoint x: 490, endPoint y: 226, distance: 5.4
click at [491, 229] on div "£15.00" at bounding box center [478, 227] width 66 height 26
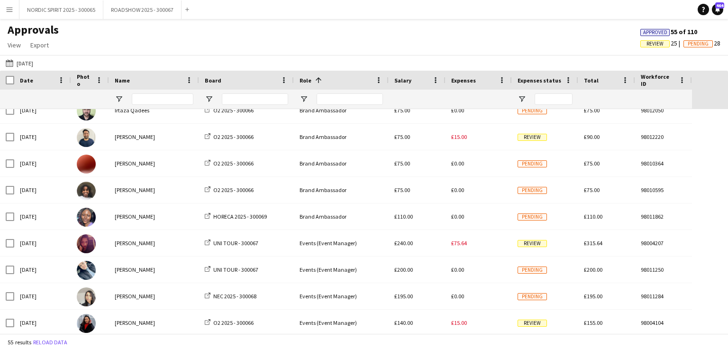
scroll to position [1089, 0]
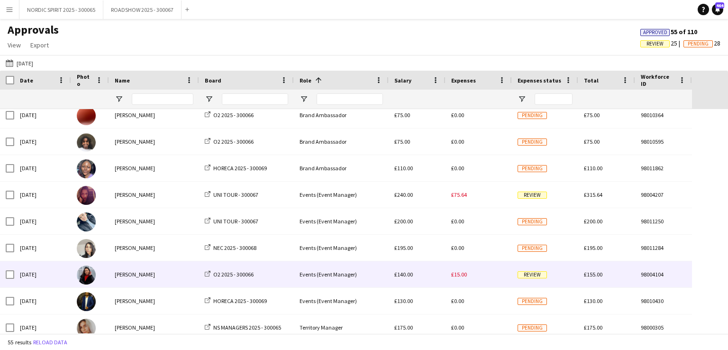
click at [461, 276] on span "£15.00" at bounding box center [459, 274] width 16 height 7
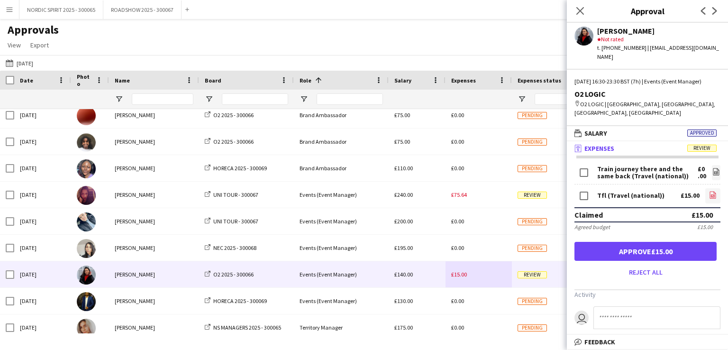
click at [709, 191] on icon "file-image" at bounding box center [713, 195] width 8 height 8
click at [32, 63] on button "[DATE] [DATE]" at bounding box center [19, 62] width 31 height 11
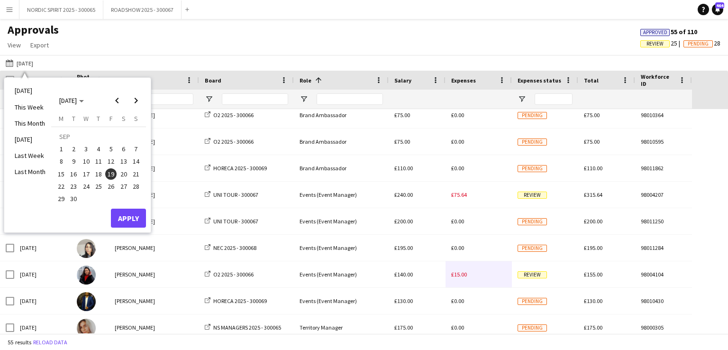
click at [124, 173] on span "20" at bounding box center [123, 173] width 11 height 11
click at [128, 217] on button "Apply" at bounding box center [128, 218] width 35 height 19
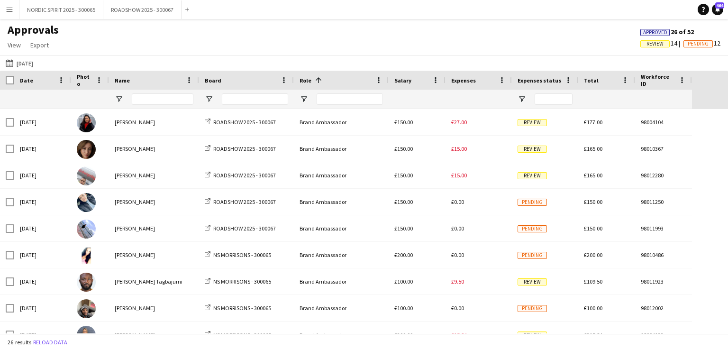
scroll to position [130, 0]
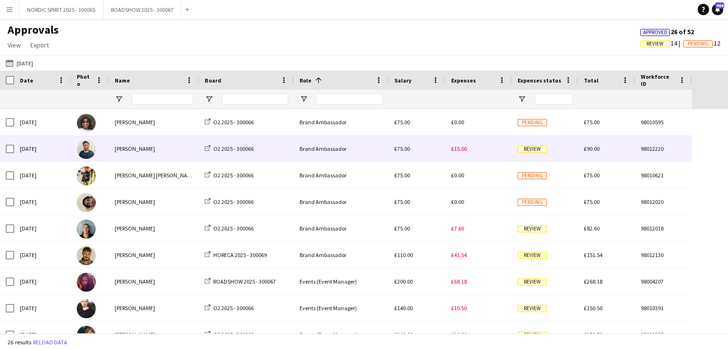
click at [462, 150] on span "£15.00" at bounding box center [459, 148] width 16 height 7
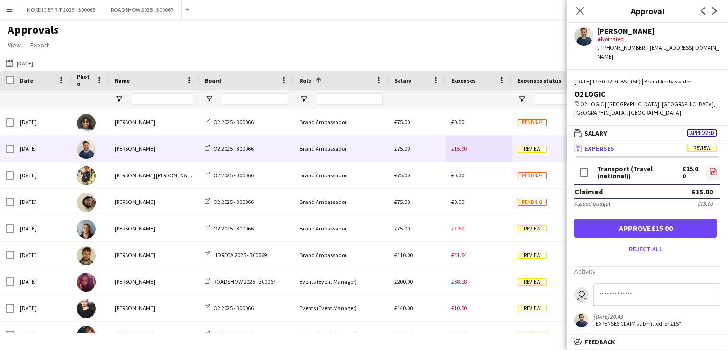
click at [716, 168] on icon at bounding box center [713, 171] width 6 height 7
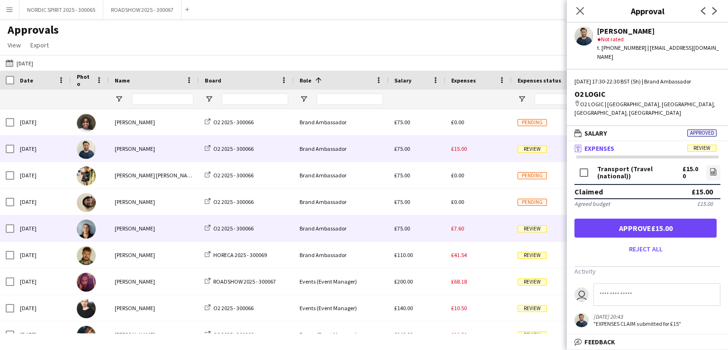
click at [458, 230] on span "£7.60" at bounding box center [457, 228] width 13 height 7
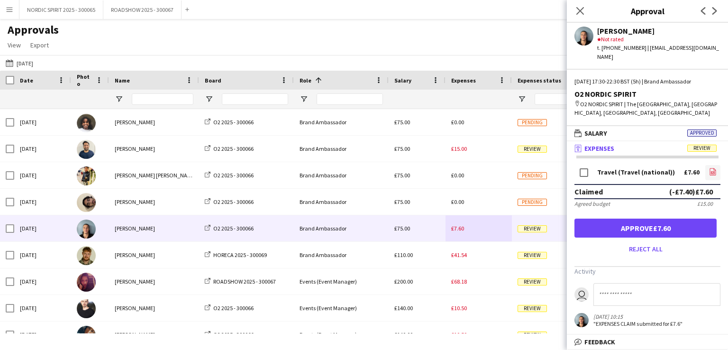
click at [713, 168] on icon "file-image" at bounding box center [713, 172] width 8 height 8
click at [23, 59] on button "[DATE] [DATE]" at bounding box center [19, 62] width 31 height 11
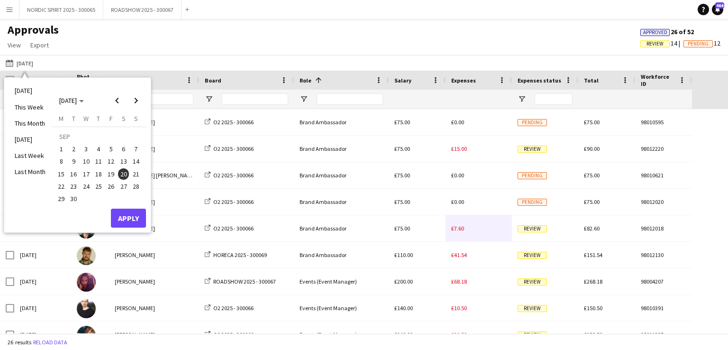
drag, startPoint x: 135, startPoint y: 173, endPoint x: 134, endPoint y: 180, distance: 7.2
click at [135, 172] on span "21" at bounding box center [135, 173] width 11 height 11
click at [129, 219] on button "Apply" at bounding box center [128, 218] width 35 height 19
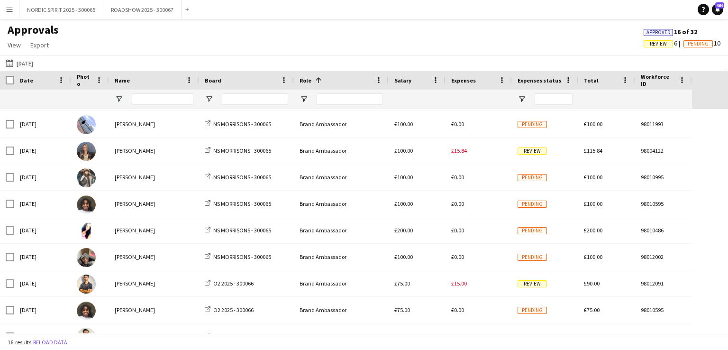
scroll to position [32, 0]
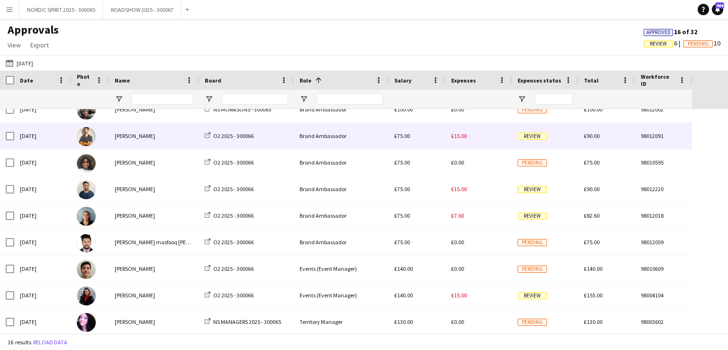
click at [457, 137] on span "£15.00" at bounding box center [459, 135] width 16 height 7
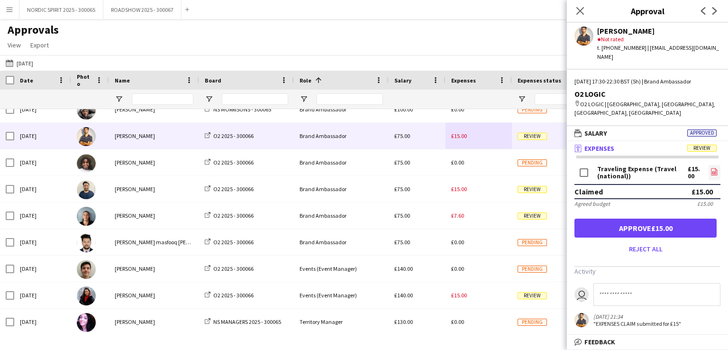
click at [716, 168] on icon "file-image" at bounding box center [714, 172] width 8 height 8
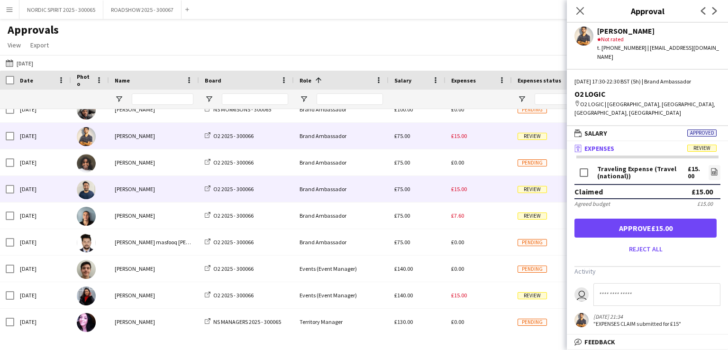
click at [456, 192] on span "£15.00" at bounding box center [459, 188] width 16 height 7
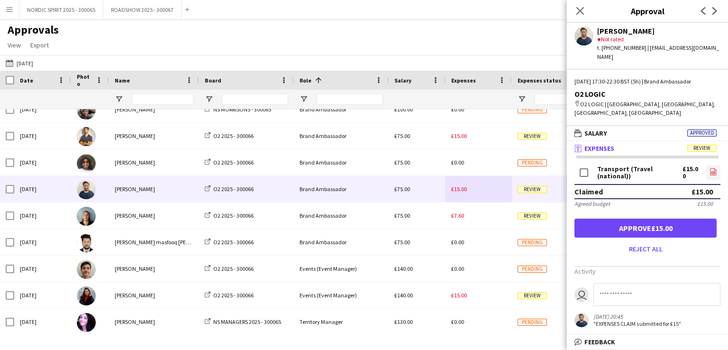
click at [711, 171] on icon at bounding box center [713, 172] width 4 height 3
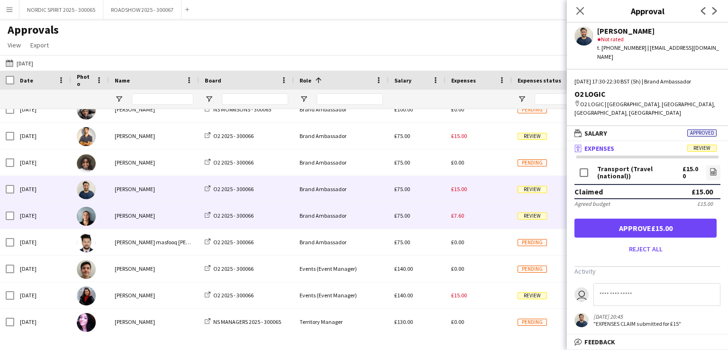
click at [460, 217] on span "£7.60" at bounding box center [457, 215] width 13 height 7
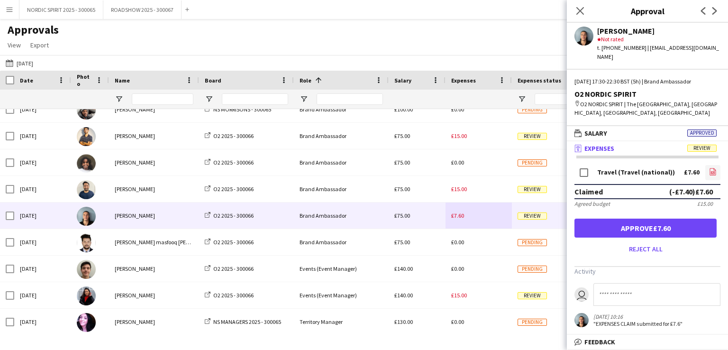
click at [713, 168] on icon "file-image" at bounding box center [713, 172] width 8 height 8
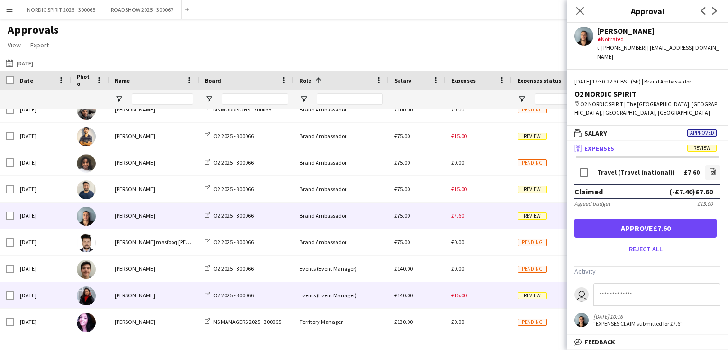
click at [462, 296] on span "£15.00" at bounding box center [459, 294] width 16 height 7
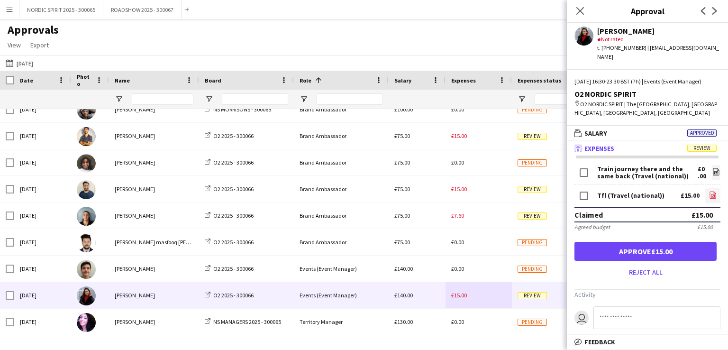
click at [709, 197] on icon "file-image" at bounding box center [713, 195] width 8 height 8
click at [35, 61] on button "[DATE] [DATE]" at bounding box center [19, 62] width 31 height 11
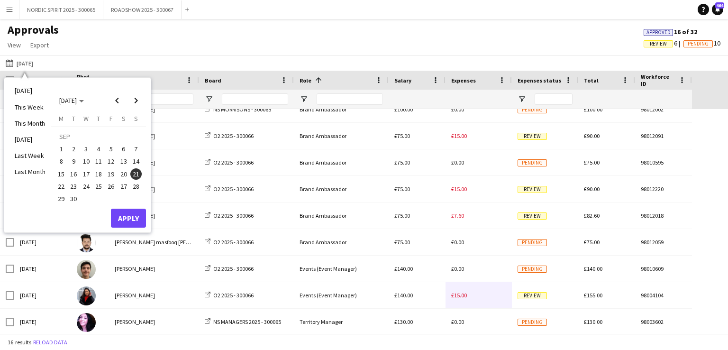
click at [126, 146] on span "6" at bounding box center [123, 148] width 11 height 11
click at [123, 215] on button "Apply" at bounding box center [128, 218] width 35 height 19
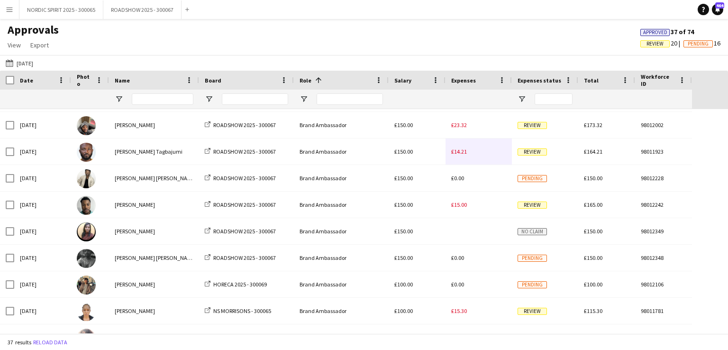
scroll to position [310, 0]
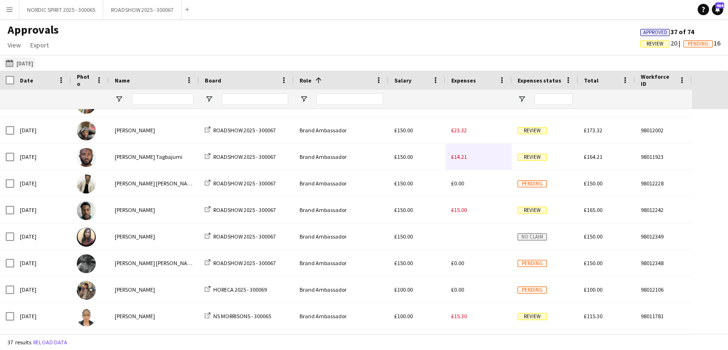
click at [26, 63] on button "[DATE] [DATE]" at bounding box center [19, 62] width 31 height 11
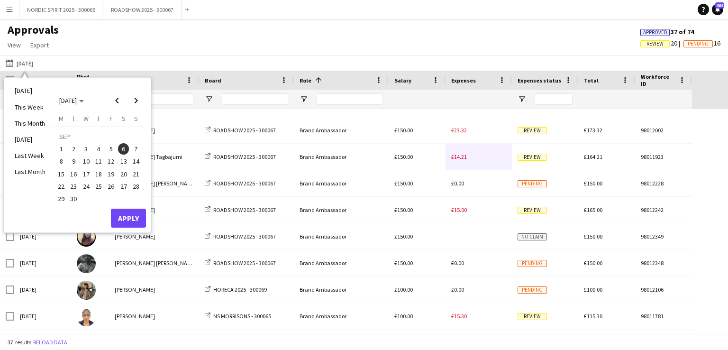
click at [126, 160] on span "13" at bounding box center [123, 161] width 11 height 11
click at [130, 215] on button "Apply" at bounding box center [128, 218] width 35 height 19
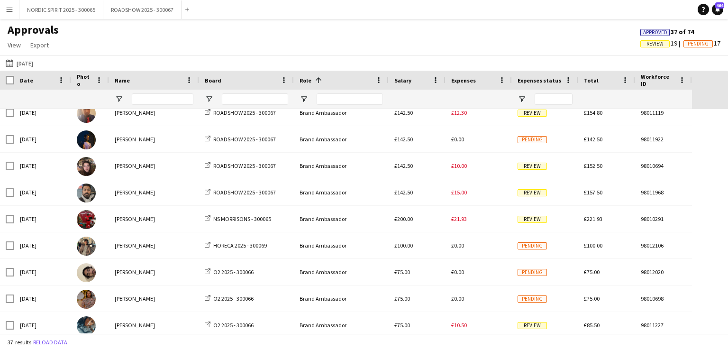
scroll to position [448, 0]
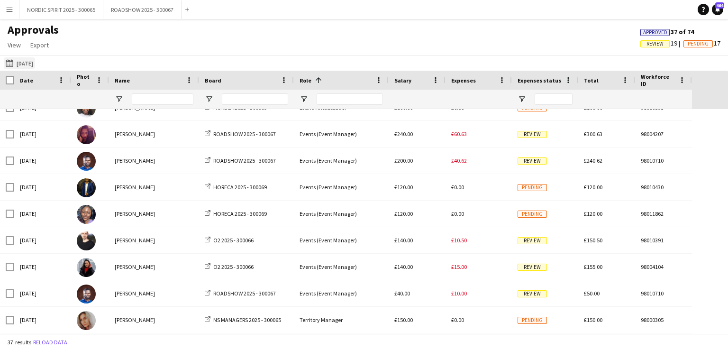
click at [29, 63] on button "[DATE] [DATE]" at bounding box center [19, 62] width 31 height 11
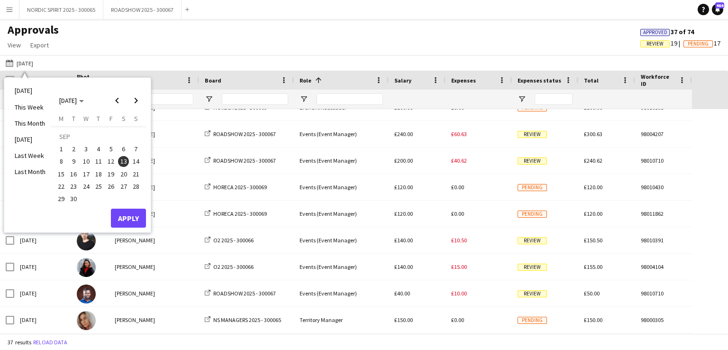
click at [63, 147] on span "1" at bounding box center [60, 148] width 11 height 11
click at [129, 216] on button "Apply" at bounding box center [128, 218] width 35 height 19
